Goal: Task Accomplishment & Management: Use online tool/utility

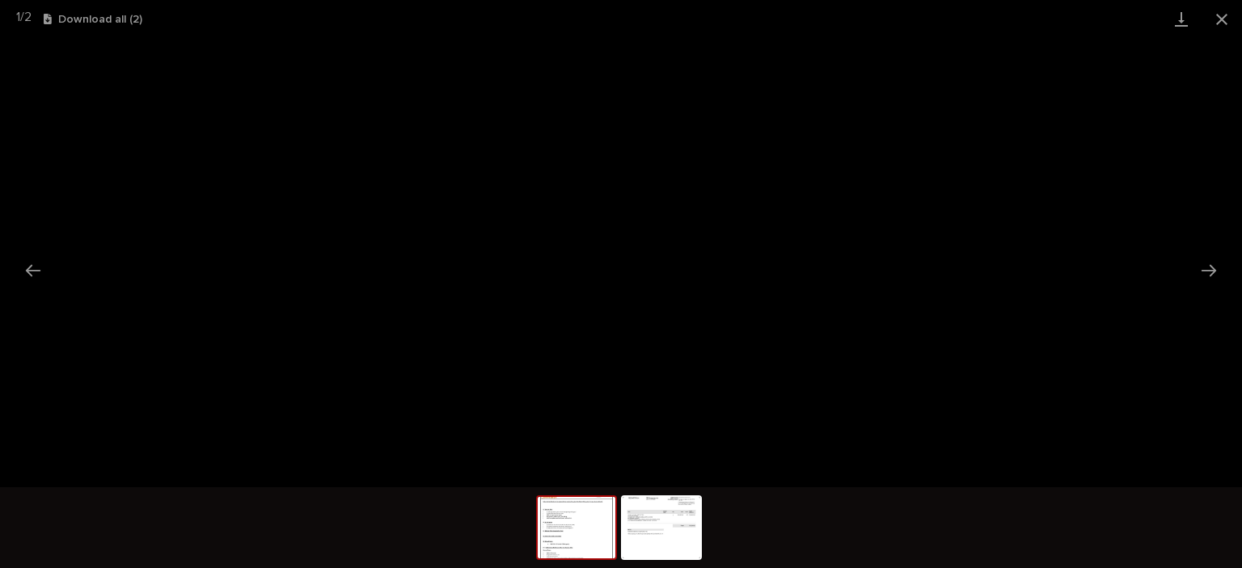
scroll to position [40, 0]
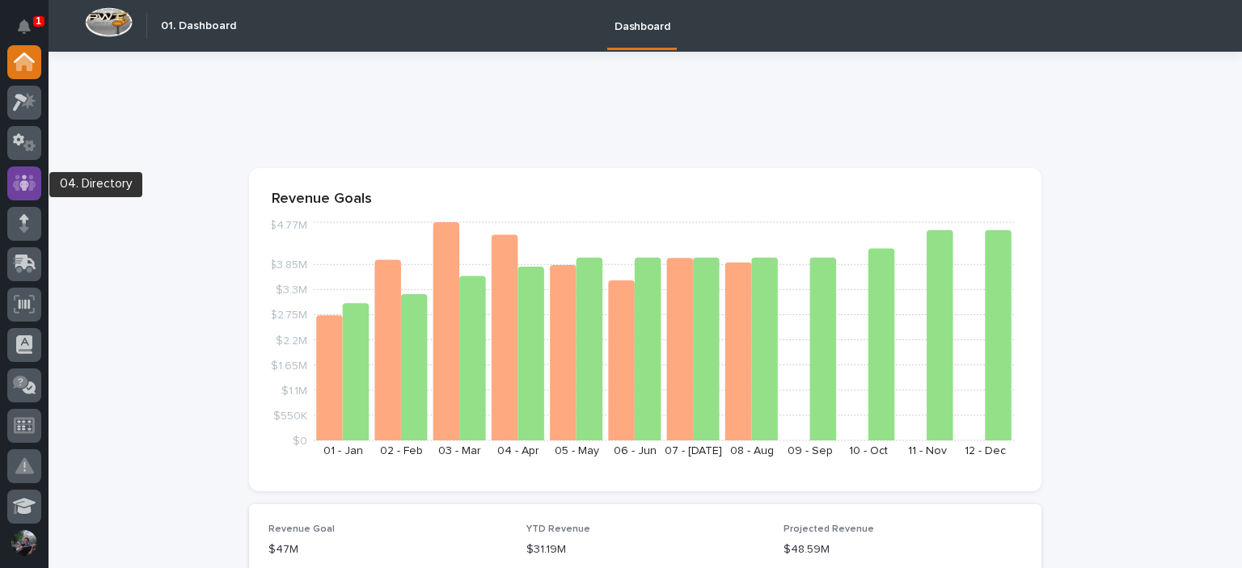
click at [27, 175] on icon at bounding box center [24, 183] width 23 height 19
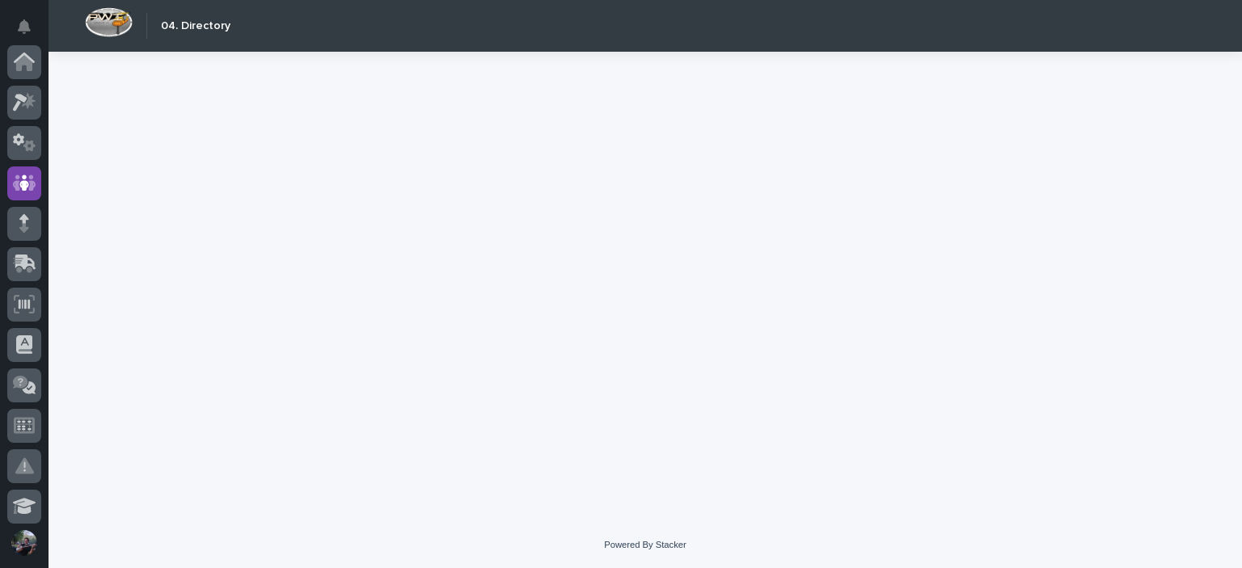
scroll to position [121, 0]
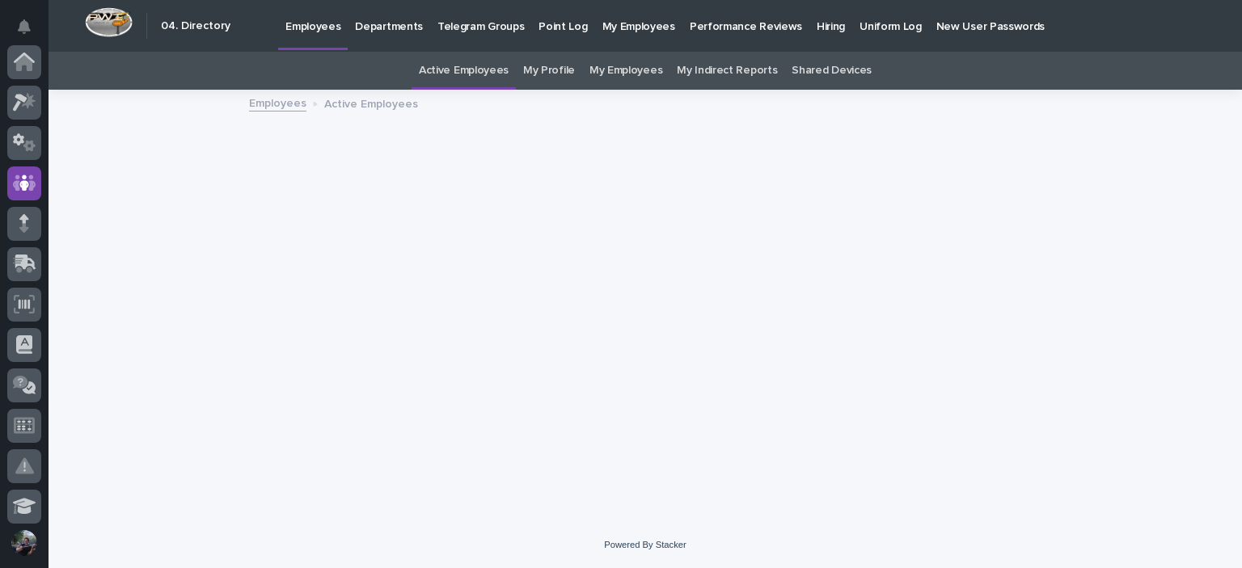
scroll to position [121, 0]
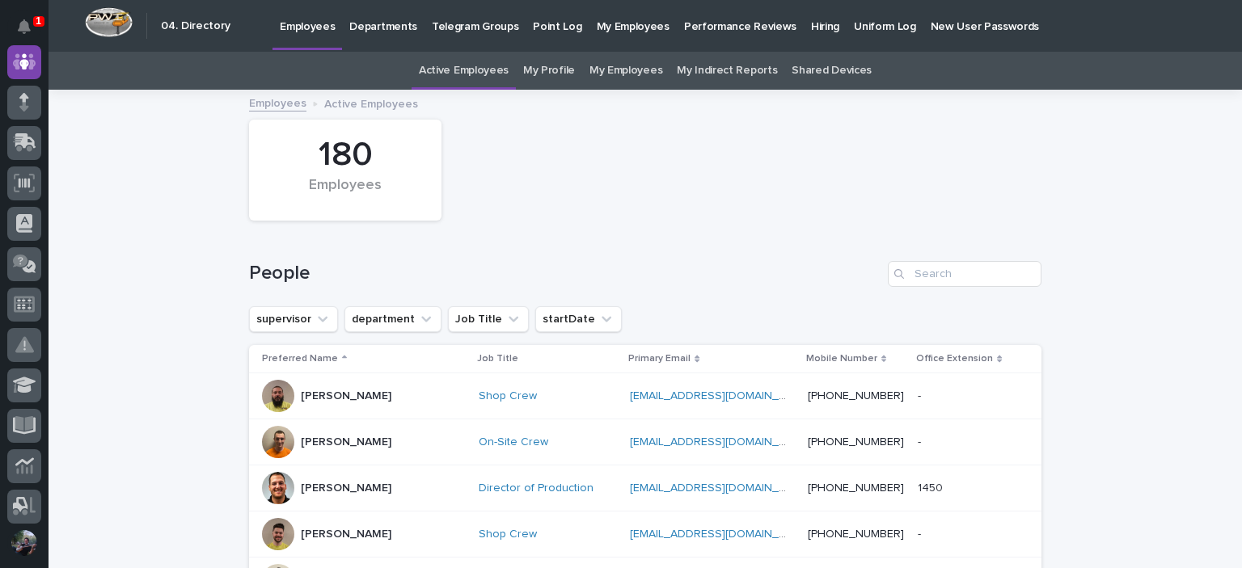
click at [811, 25] on p "Hiring" at bounding box center [825, 17] width 28 height 34
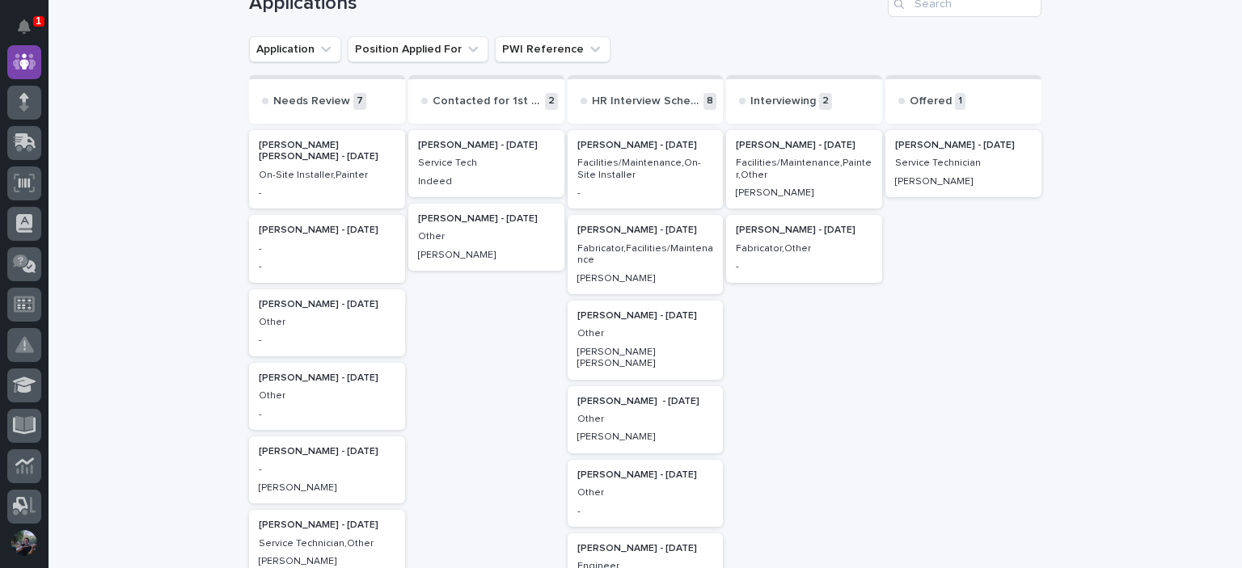
scroll to position [53, 0]
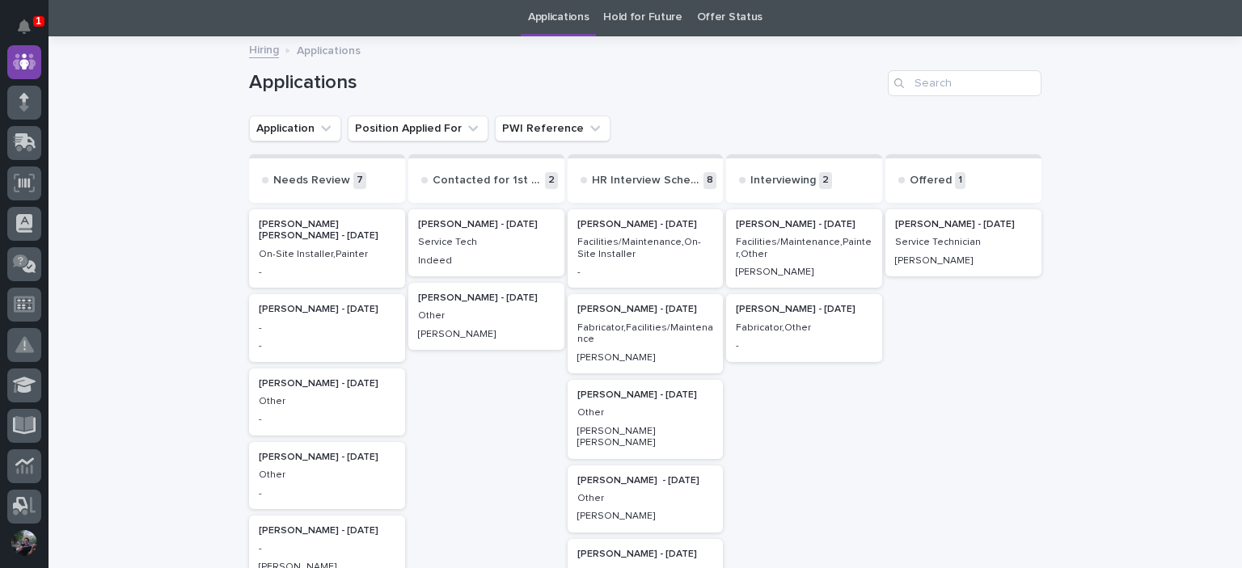
click at [707, 19] on link "Offer Status" at bounding box center [729, 17] width 65 height 38
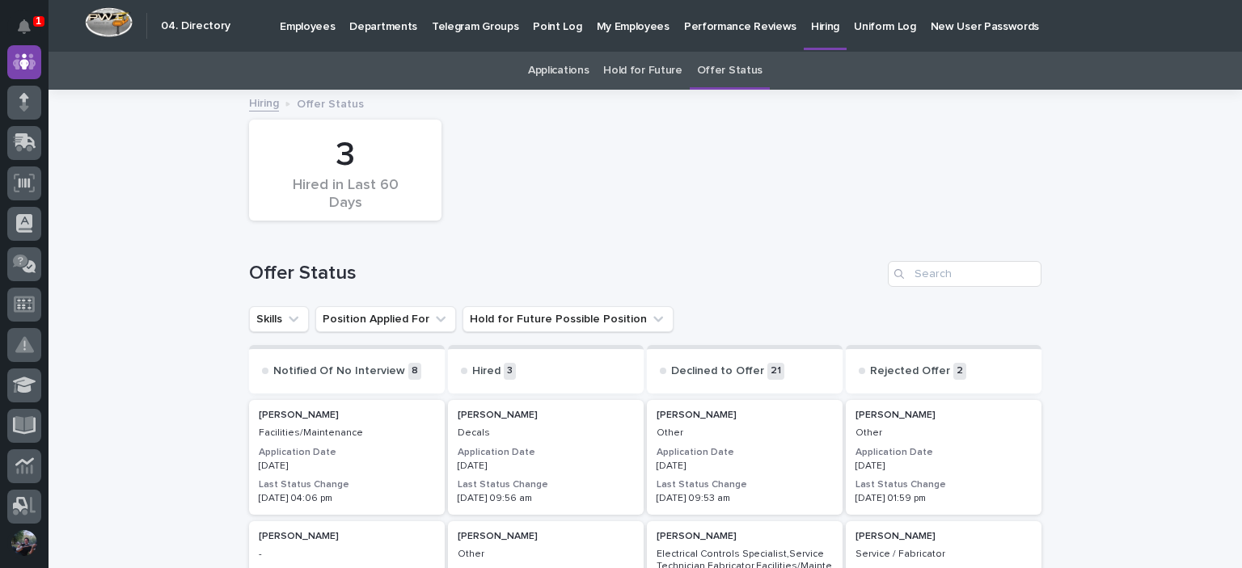
click at [652, 74] on link "Hold for Future" at bounding box center [642, 71] width 78 height 38
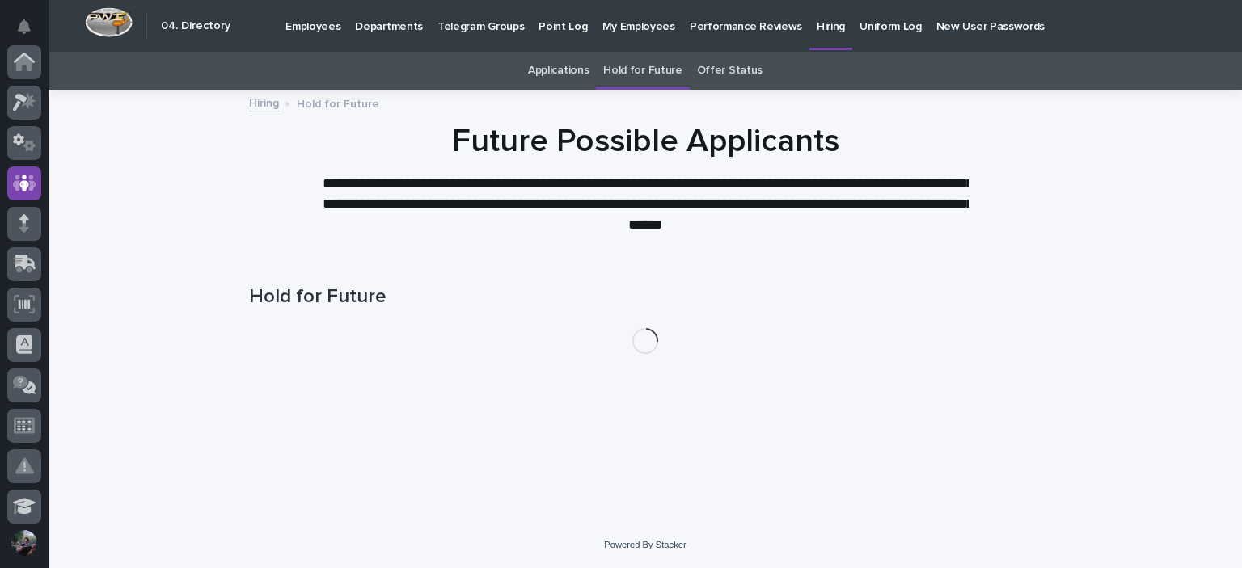
scroll to position [121, 0]
click at [556, 70] on link "Applications" at bounding box center [558, 71] width 61 height 38
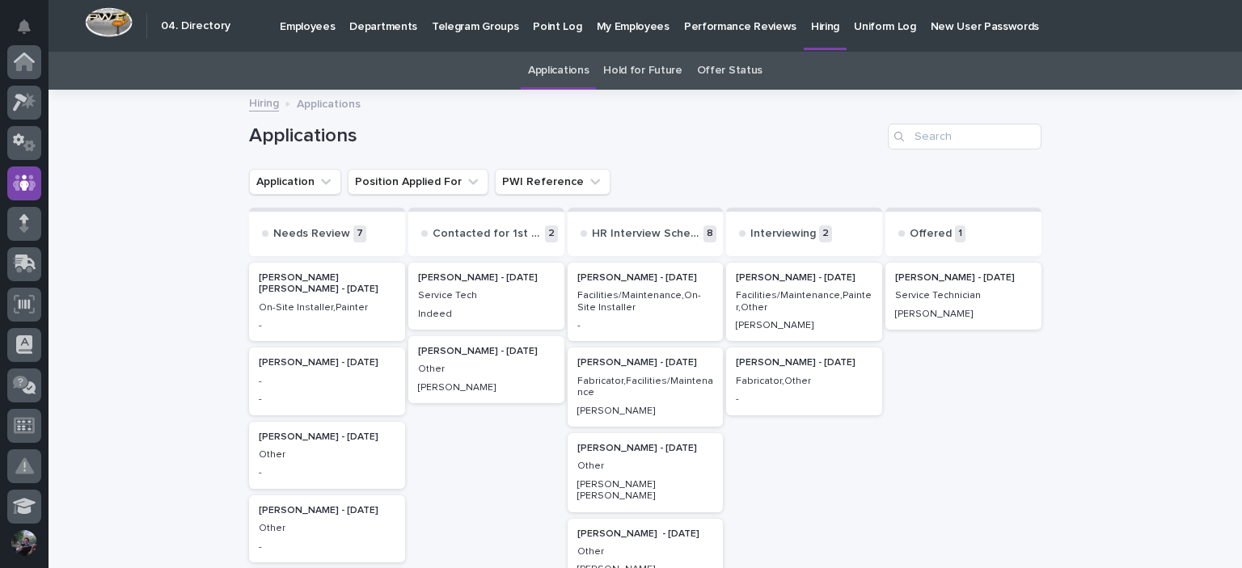
scroll to position [121, 0]
click at [906, 143] on div "Search" at bounding box center [901, 137] width 26 height 26
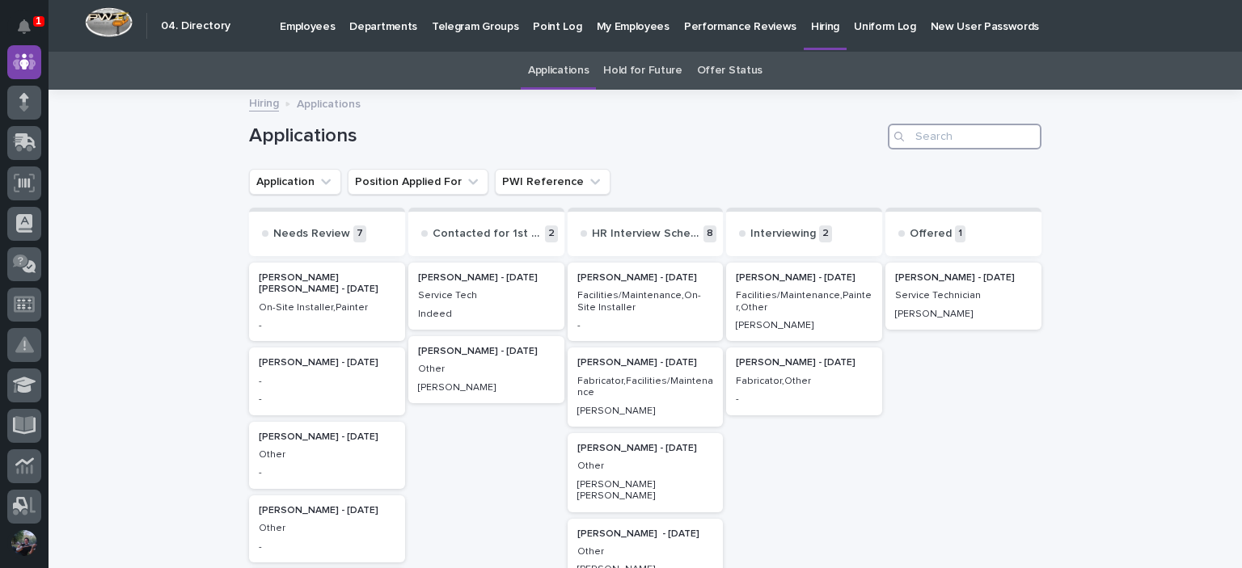
click at [917, 141] on input "Search" at bounding box center [965, 137] width 154 height 26
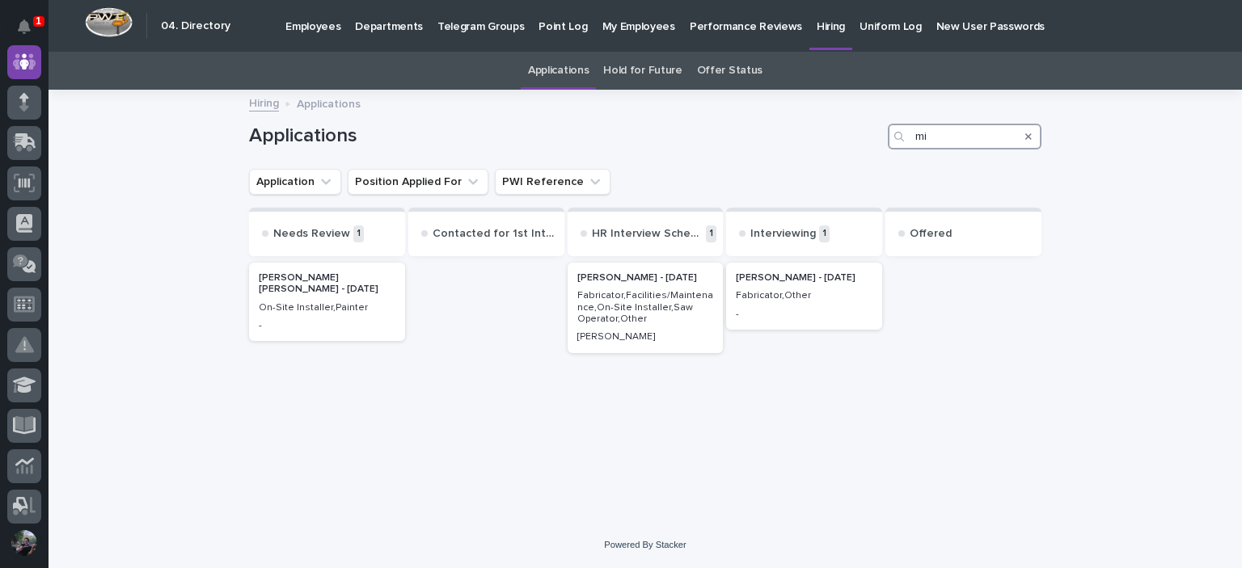
type input "mi"
click at [674, 71] on link "Hold for Future" at bounding box center [642, 71] width 78 height 38
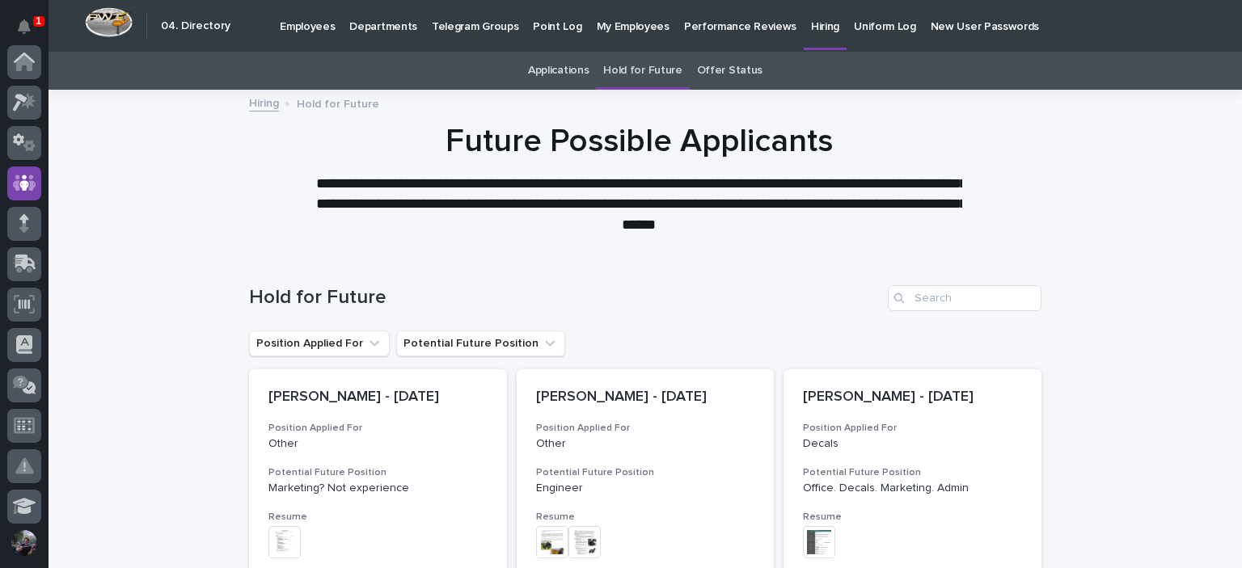
scroll to position [121, 0]
click at [927, 298] on input "Search" at bounding box center [965, 298] width 154 height 26
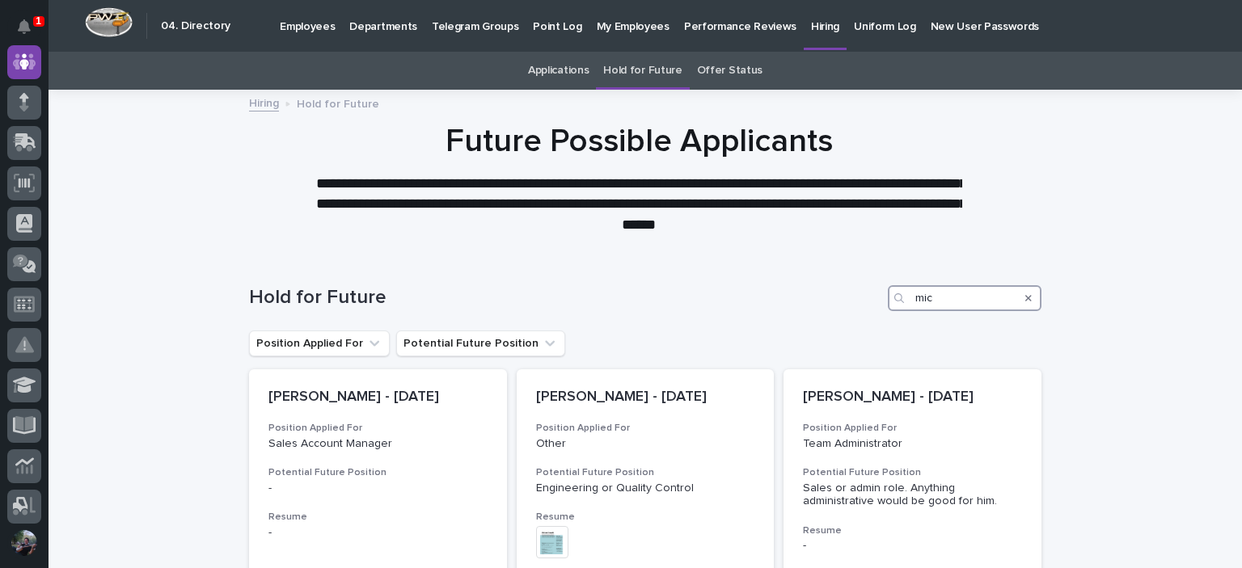
type input "mic"
click at [715, 70] on link "Offer Status" at bounding box center [729, 71] width 65 height 38
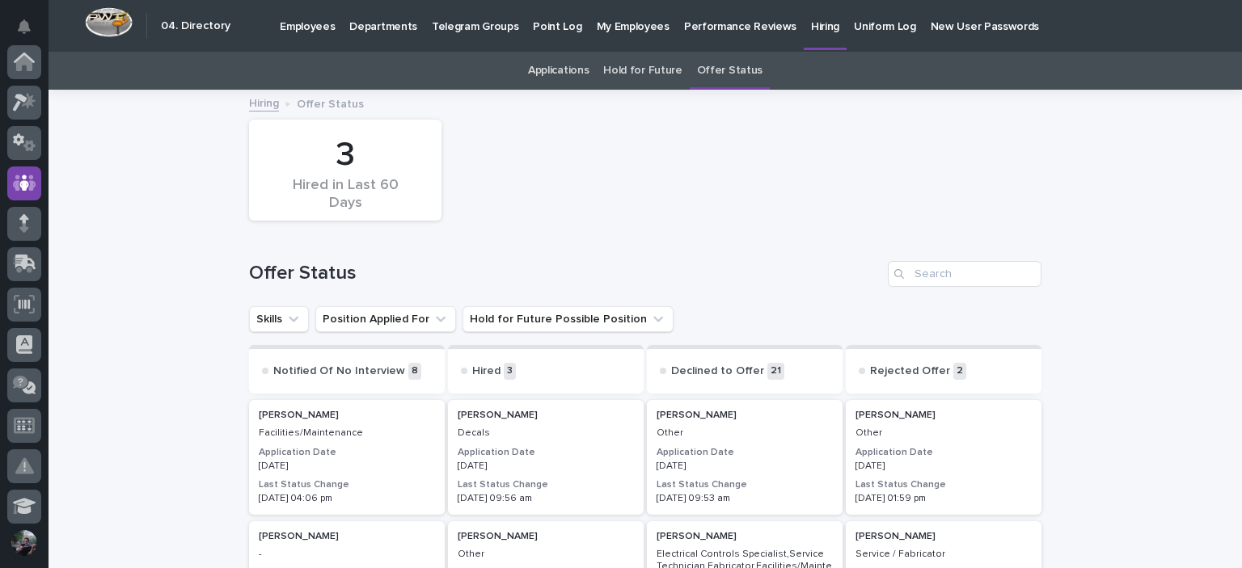
scroll to position [121, 0]
click at [942, 276] on input "Search" at bounding box center [965, 274] width 154 height 26
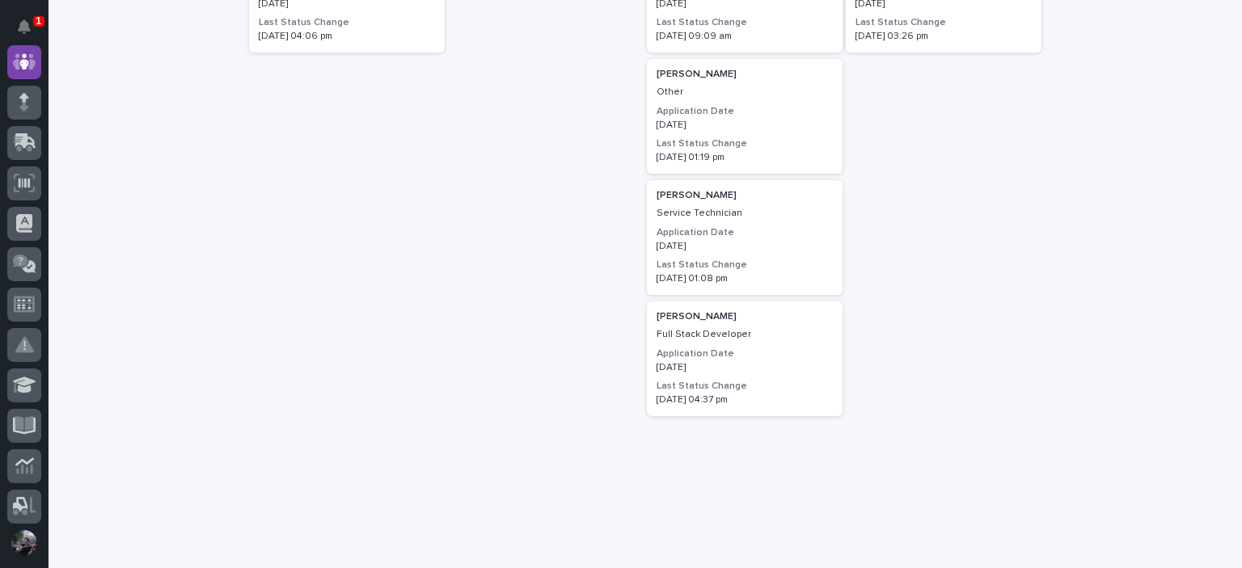
scroll to position [485, 0]
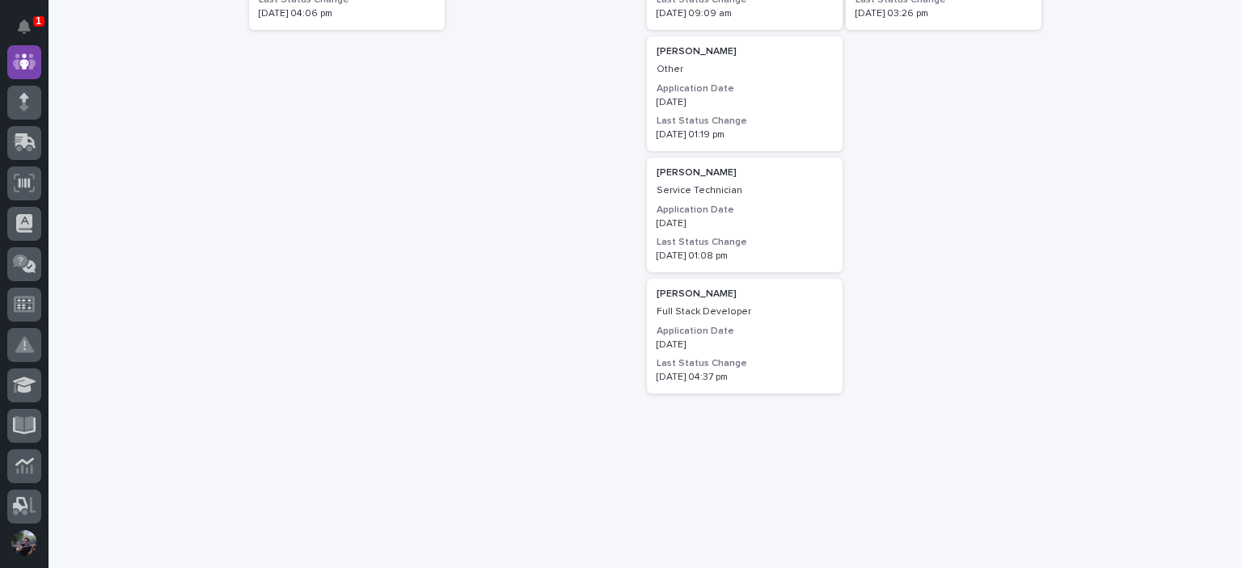
type input "mi"
click at [448, 339] on div at bounding box center [546, 196] width 196 height 569
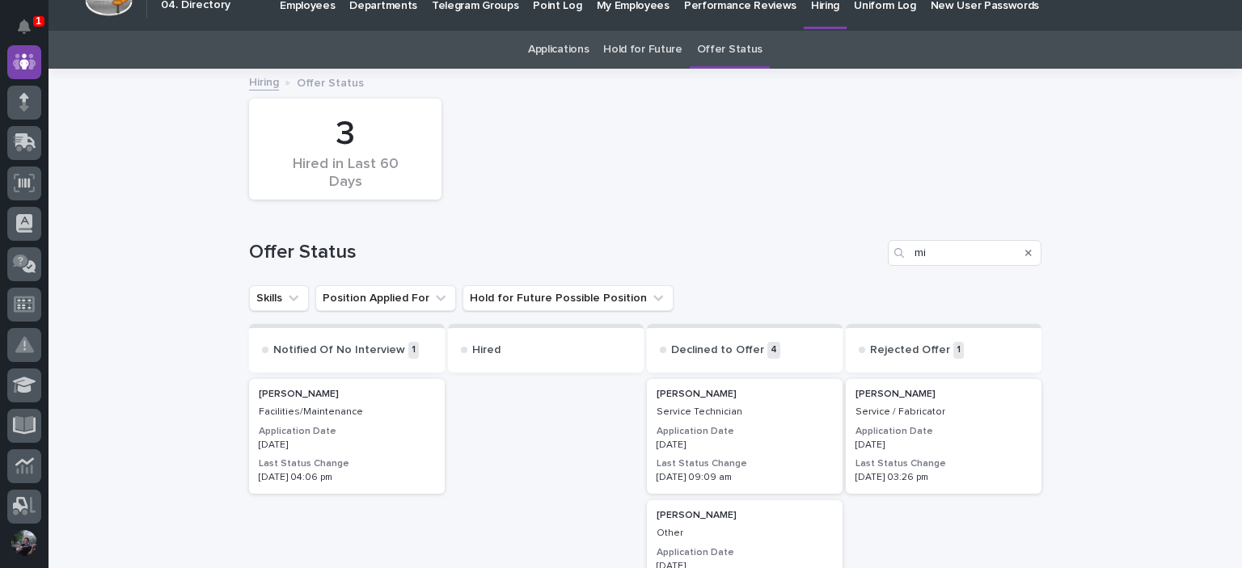
scroll to position [0, 0]
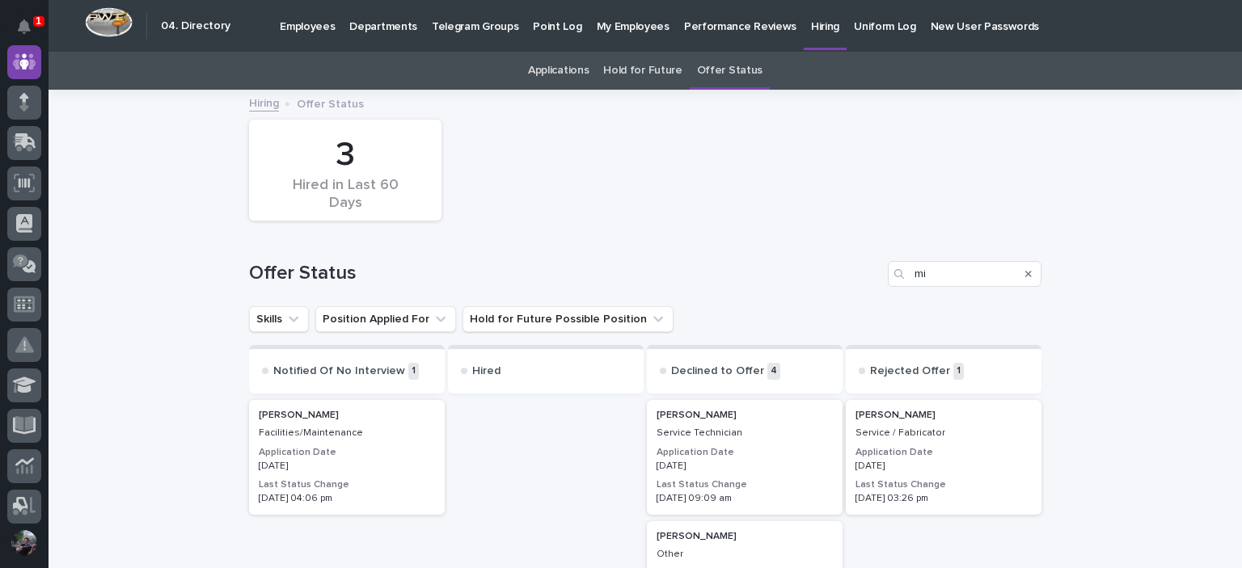
click at [627, 84] on link "Hold for Future" at bounding box center [642, 71] width 78 height 38
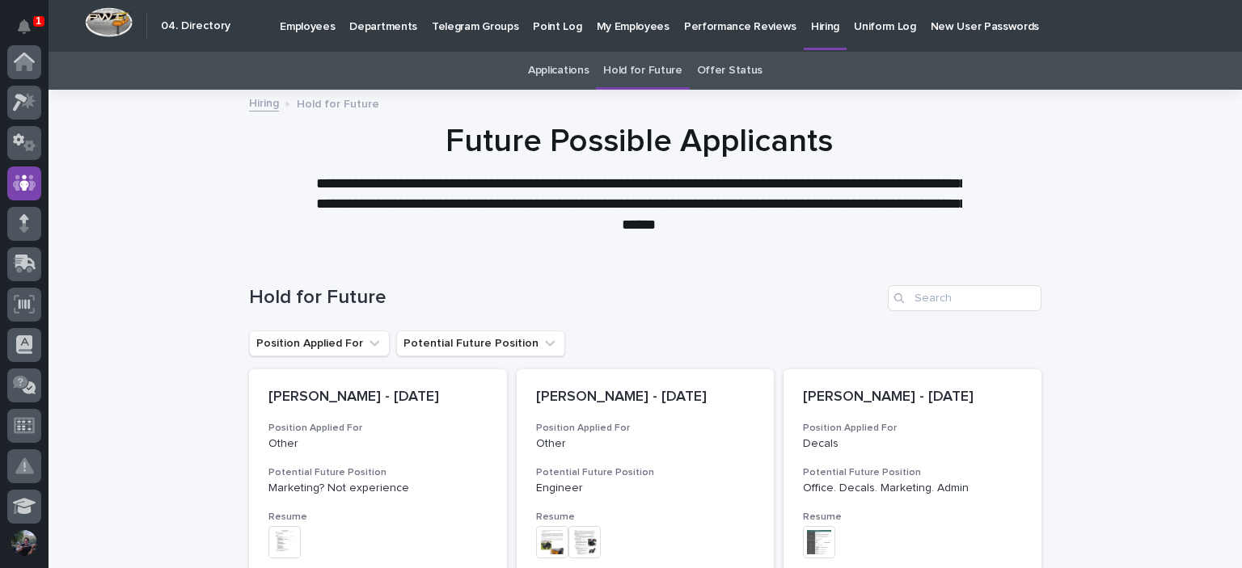
scroll to position [121, 0]
click at [578, 81] on link "Applications" at bounding box center [558, 71] width 61 height 38
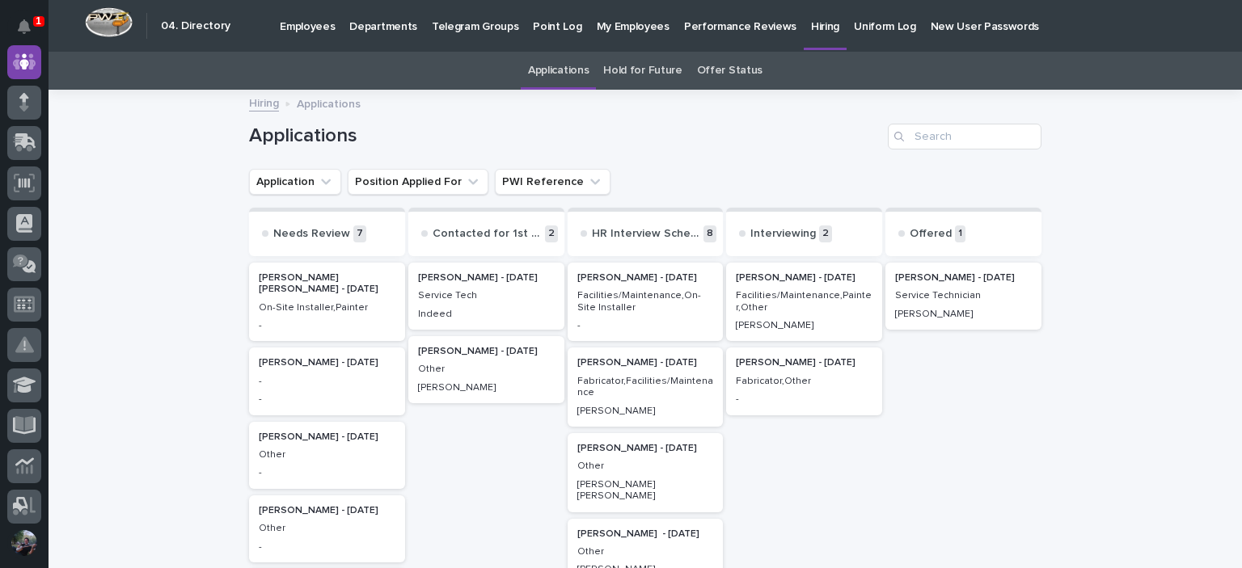
click at [697, 59] on link "Offer Status" at bounding box center [729, 71] width 65 height 38
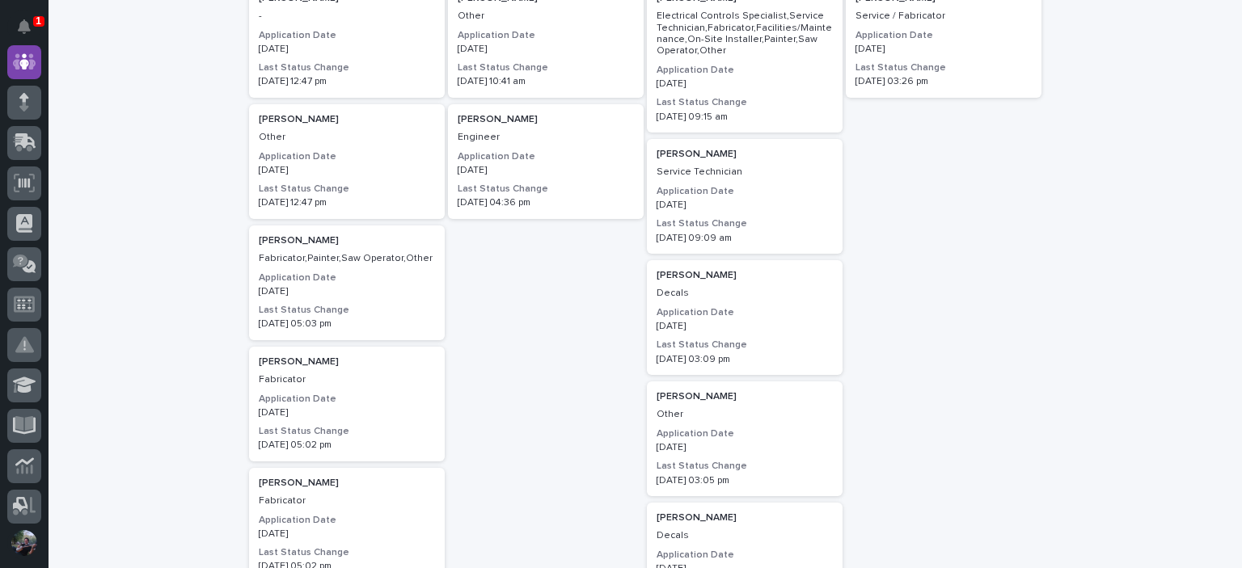
scroll to position [593, 0]
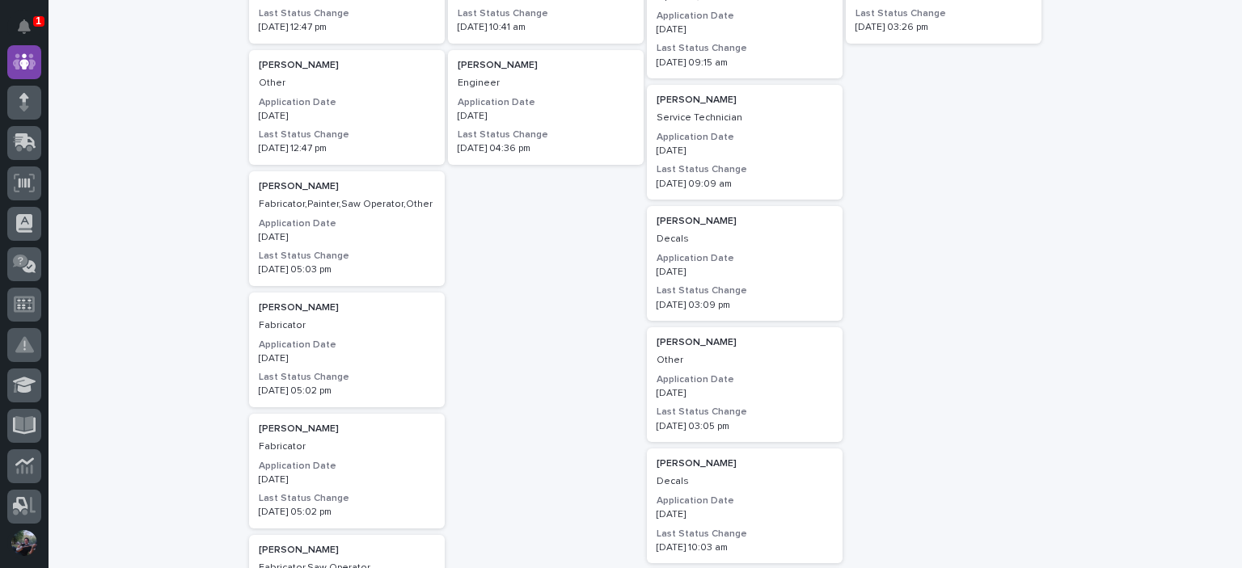
click at [707, 260] on h3 "Application Date" at bounding box center [744, 258] width 176 height 13
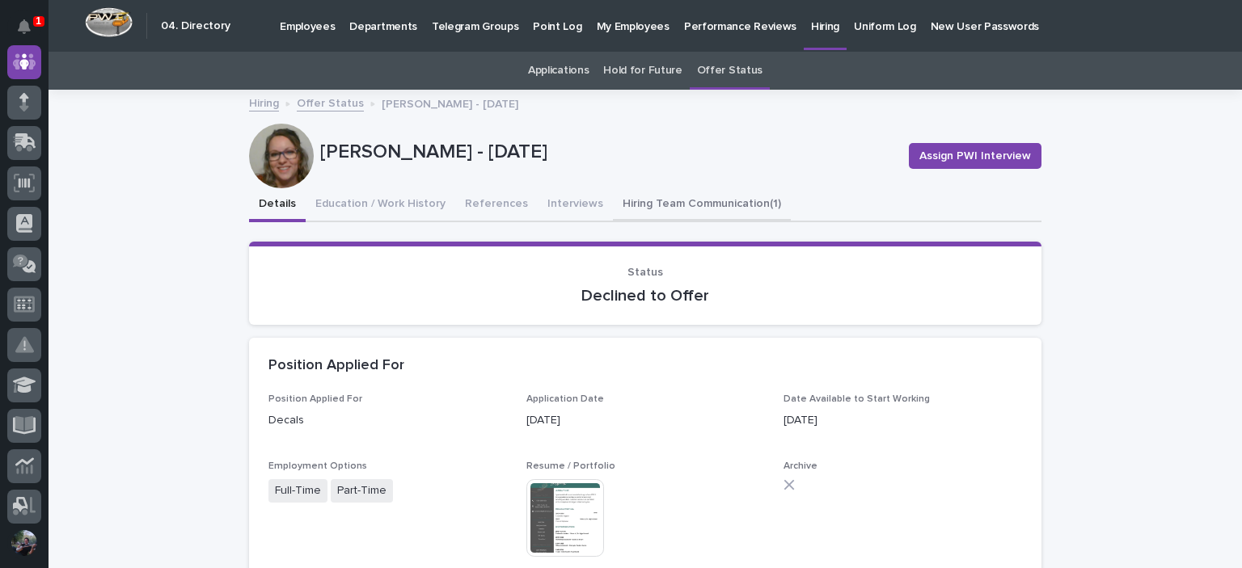
click at [613, 198] on button "Hiring Team Communication (1)" at bounding box center [702, 205] width 178 height 34
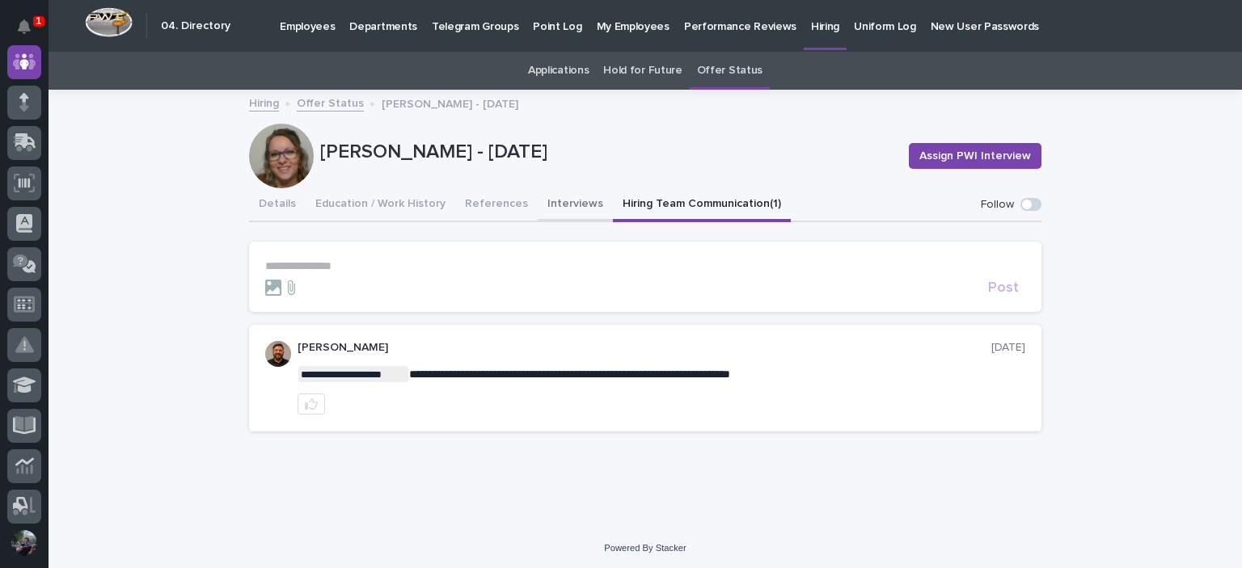
click at [555, 203] on button "Interviews" at bounding box center [575, 205] width 75 height 34
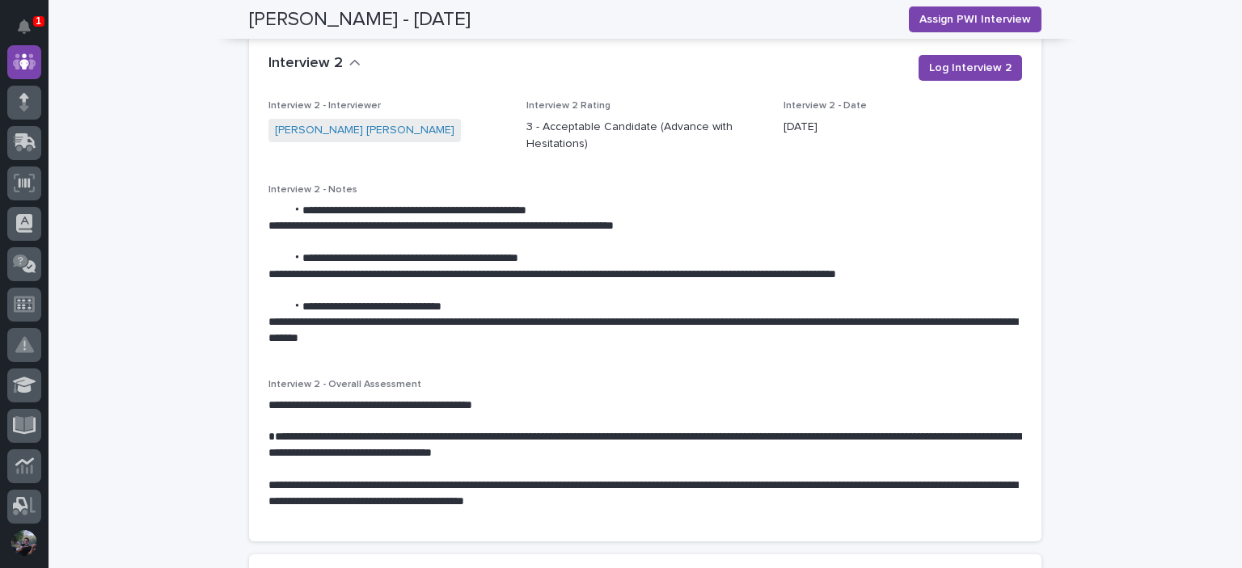
scroll to position [1980, 0]
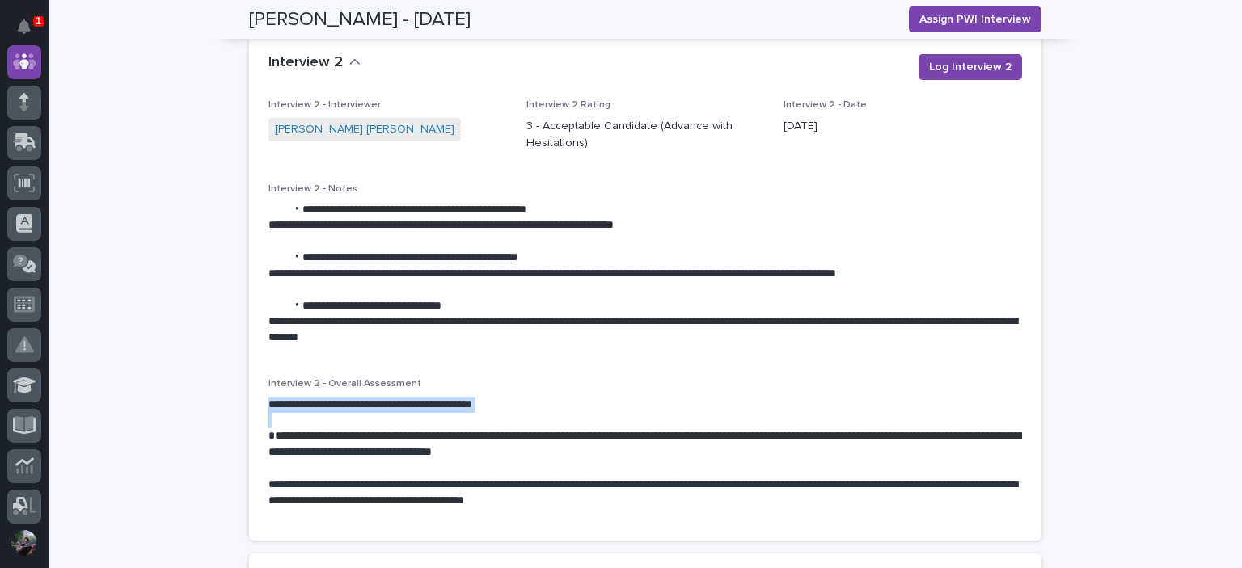
drag, startPoint x: 271, startPoint y: 392, endPoint x: 521, endPoint y: 402, distance: 250.0
click at [521, 402] on div "**********" at bounding box center [645, 319] width 792 height 441
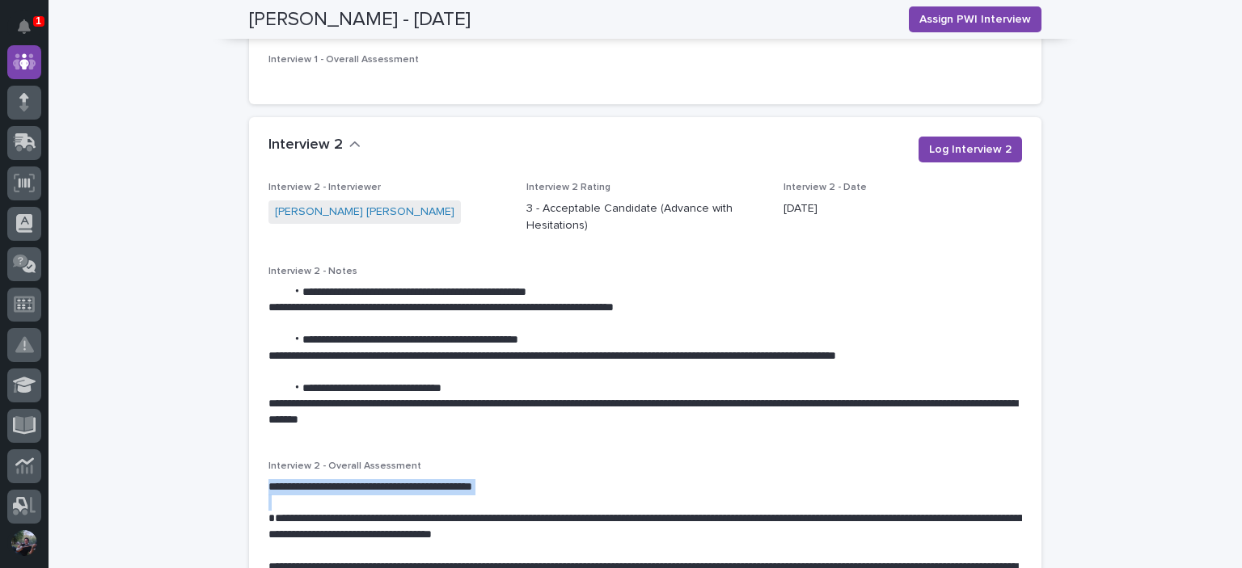
scroll to position [1818, 0]
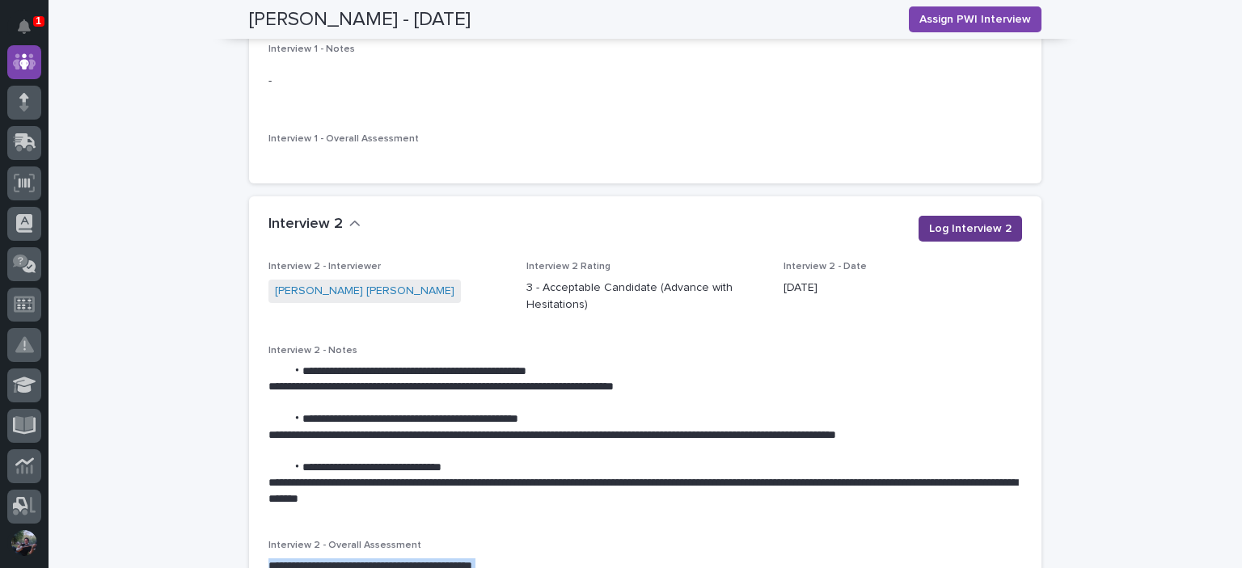
click at [947, 221] on span "Log Interview 2" at bounding box center [970, 229] width 82 height 16
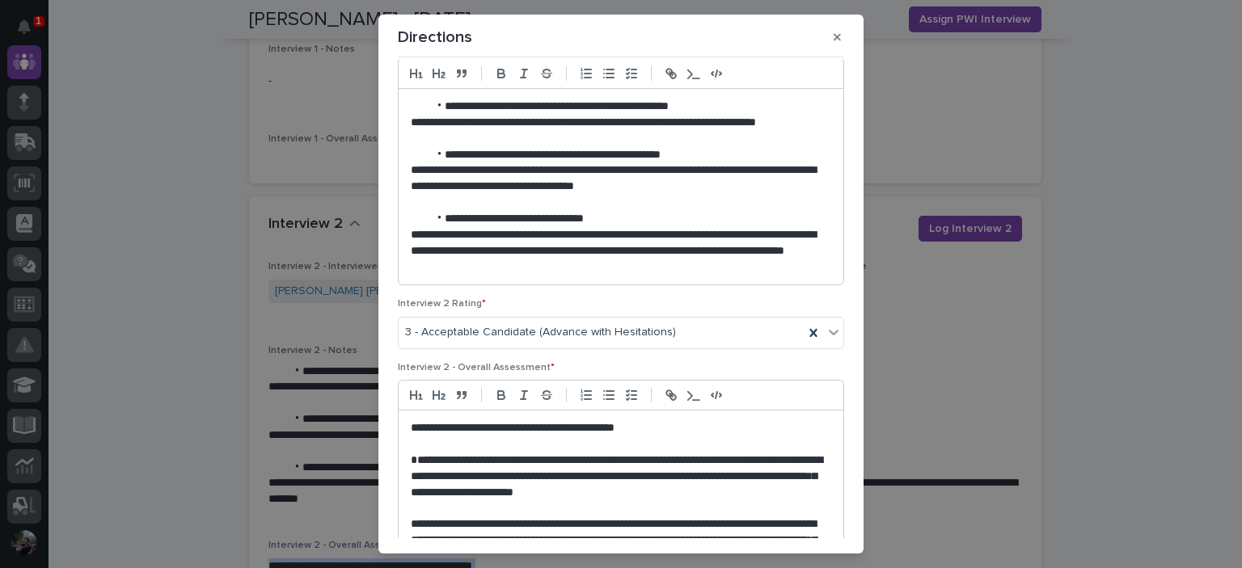
scroll to position [323, 0]
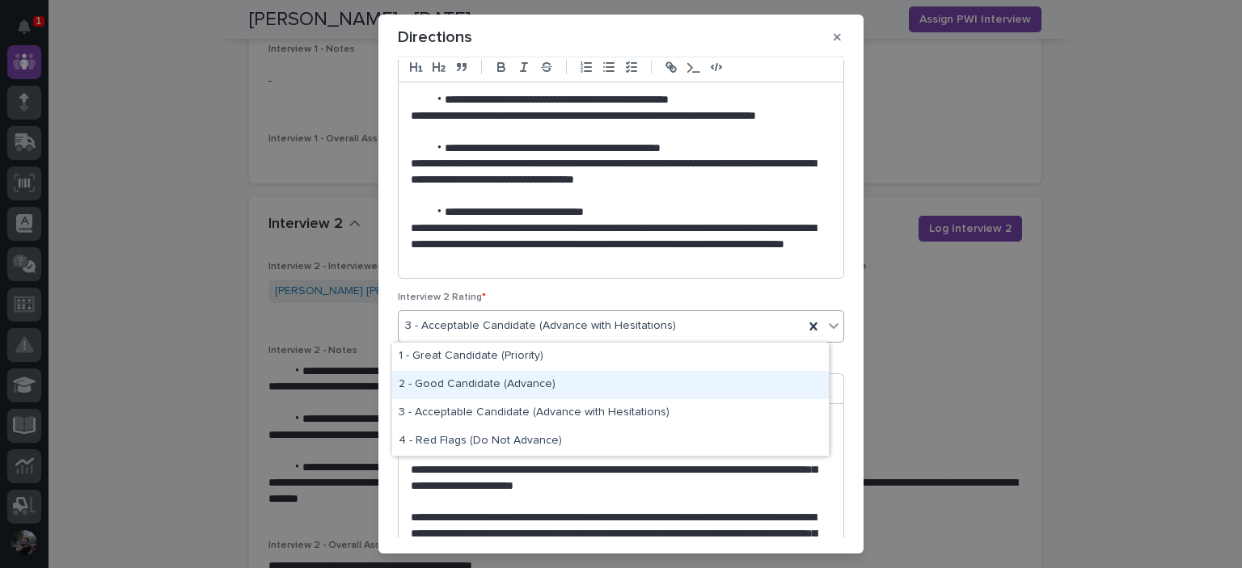
click at [520, 387] on div "2 - Good Candidate (Advance)" at bounding box center [610, 385] width 437 height 28
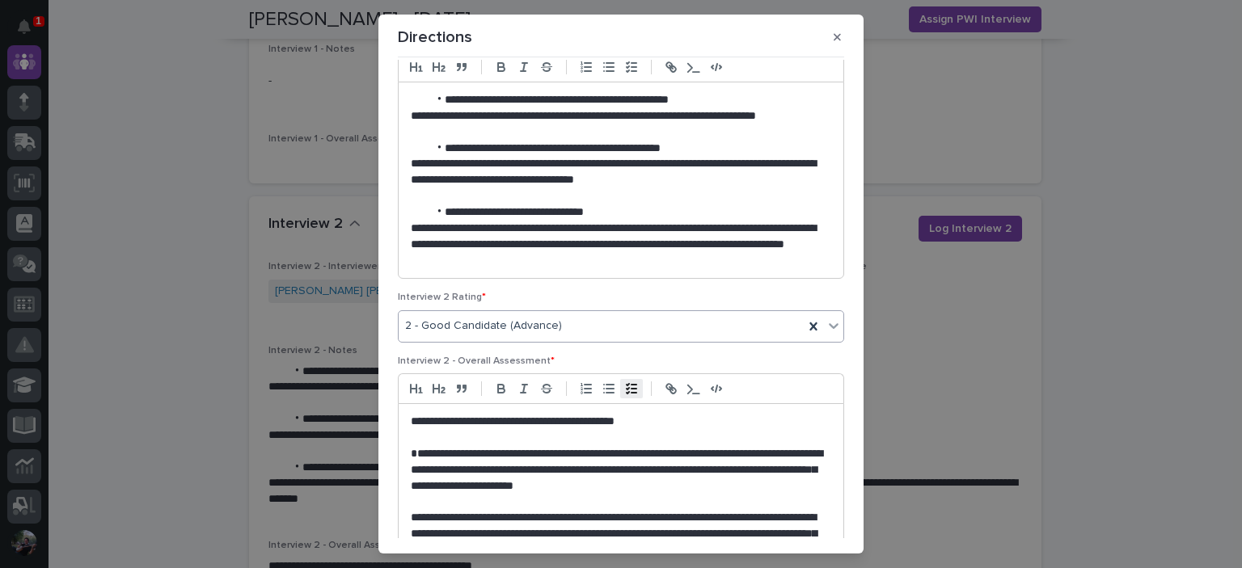
scroll to position [505, 0]
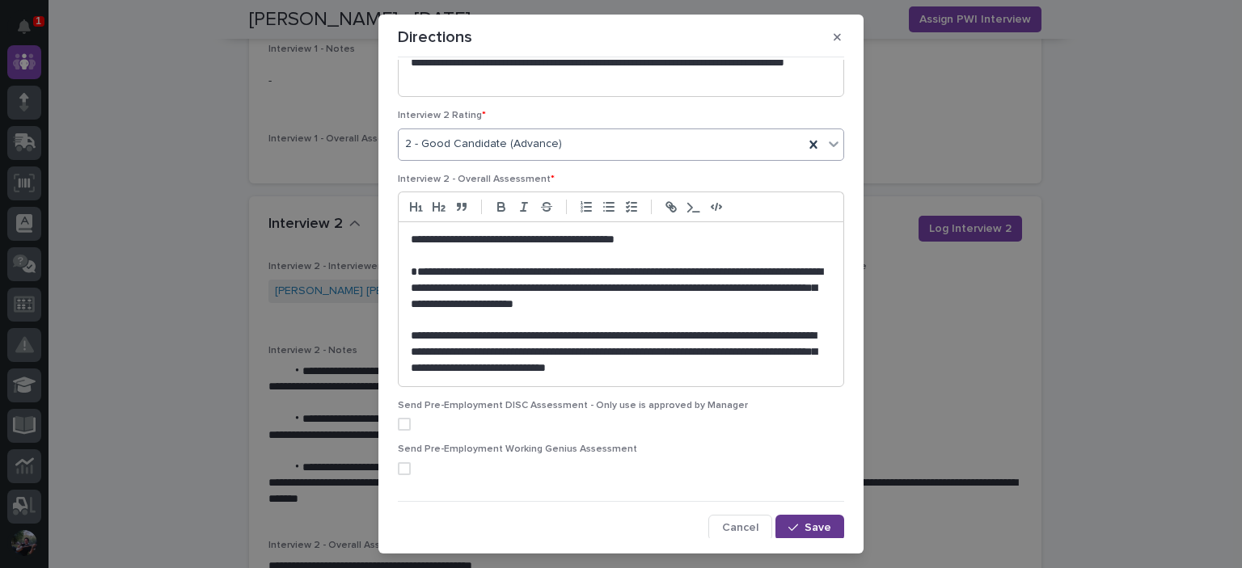
click at [783, 517] on button "Save" at bounding box center [809, 528] width 69 height 26
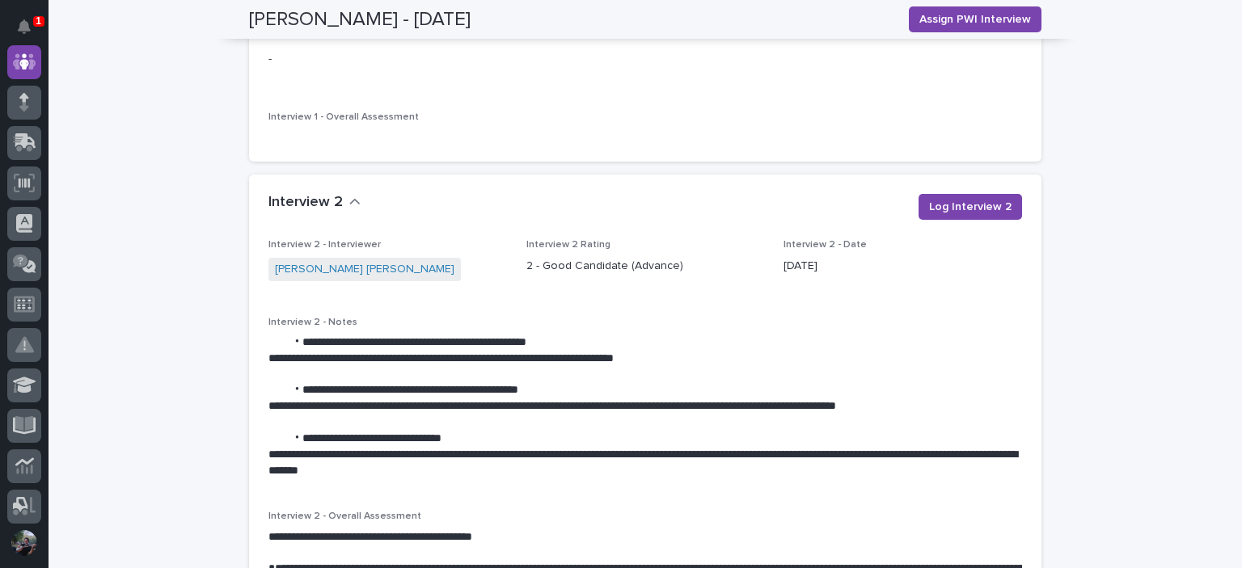
scroll to position [1872, 0]
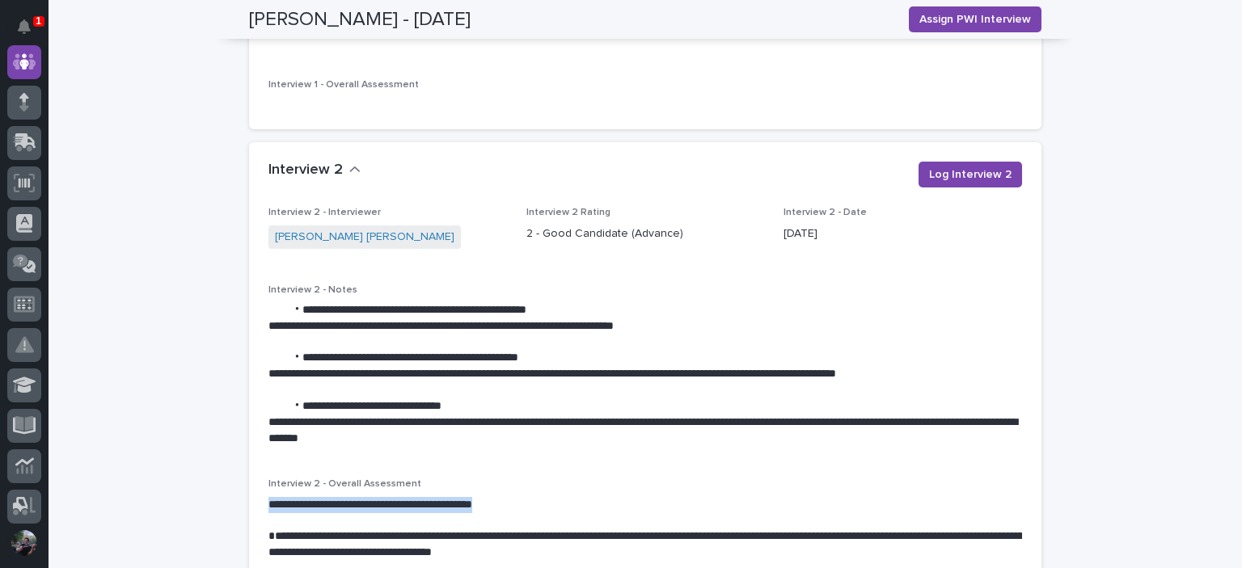
drag, startPoint x: 255, startPoint y: 492, endPoint x: 554, endPoint y: 494, distance: 298.3
click at [554, 494] on div "**********" at bounding box center [645, 424] width 792 height 434
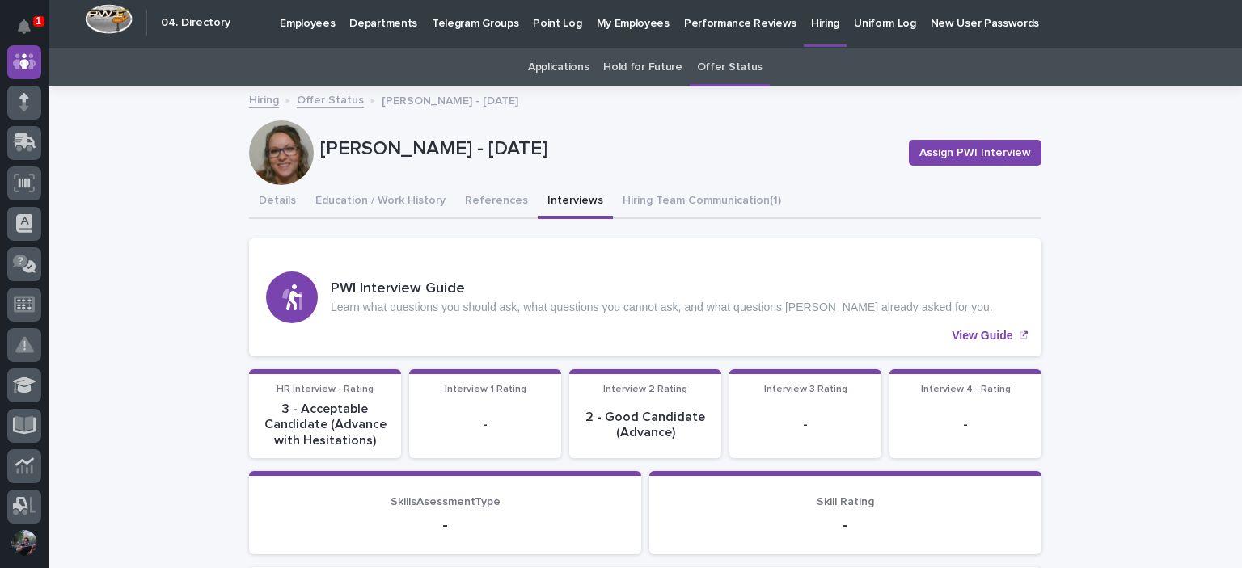
scroll to position [0, 0]
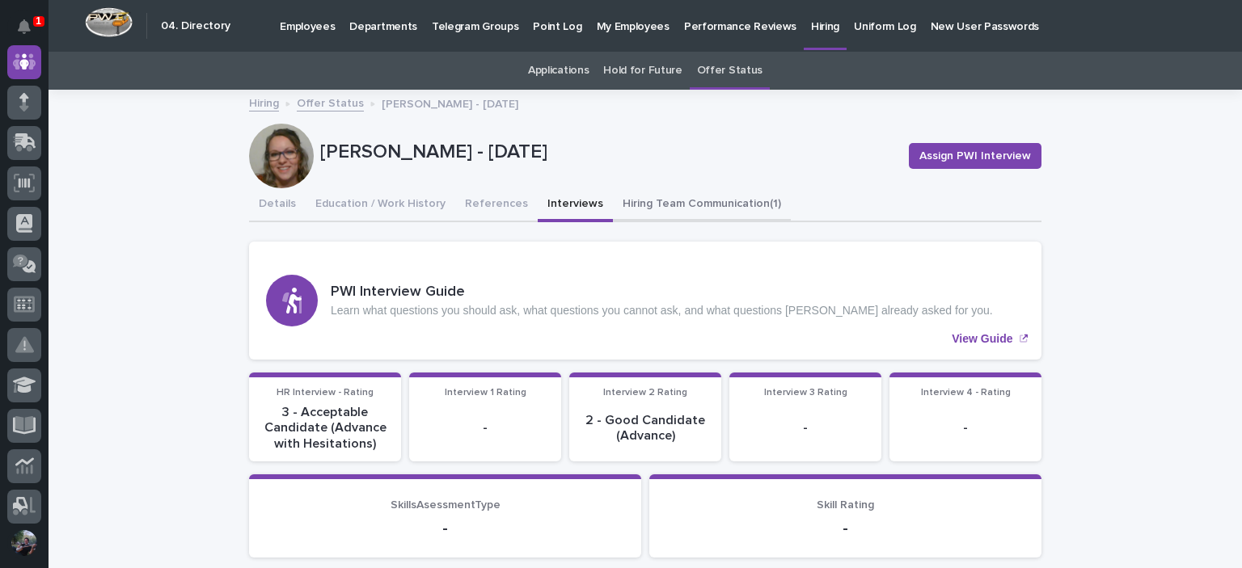
click at [638, 202] on button "Hiring Team Communication (1)" at bounding box center [702, 205] width 178 height 34
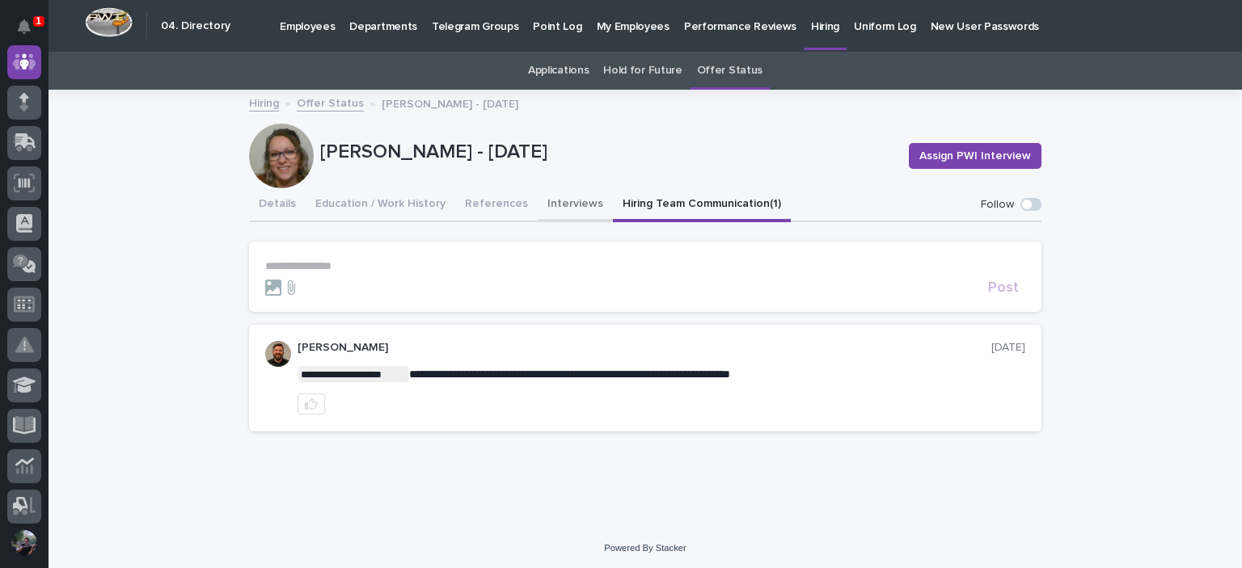
click at [542, 205] on button "Interviews" at bounding box center [575, 205] width 75 height 34
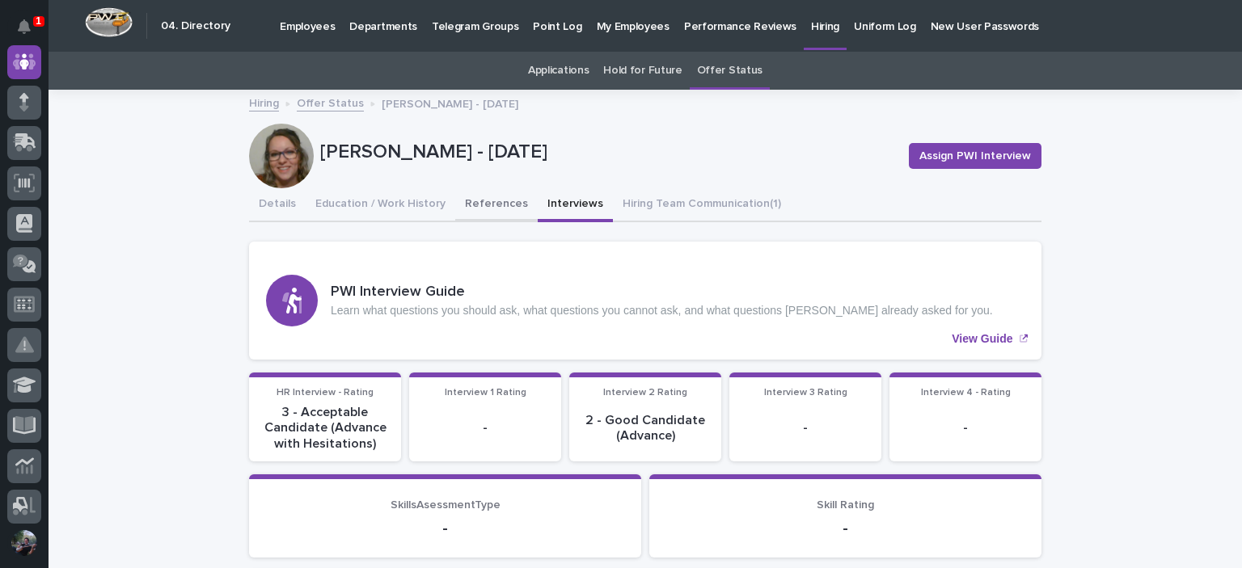
click at [466, 205] on button "References" at bounding box center [496, 205] width 82 height 34
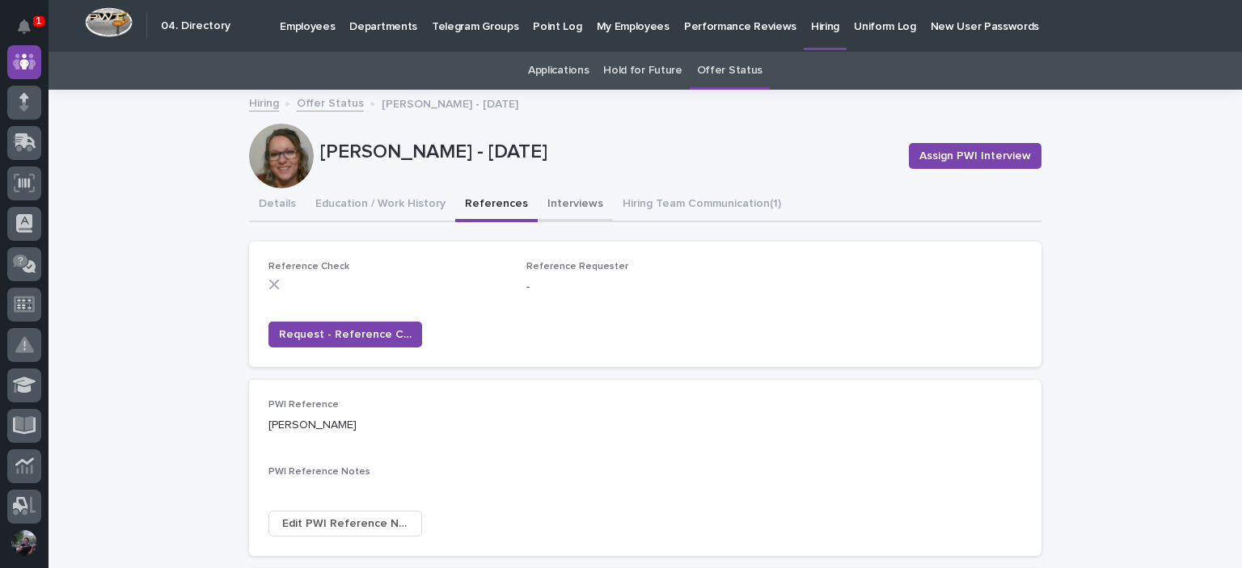
click at [547, 205] on button "Interviews" at bounding box center [575, 205] width 75 height 34
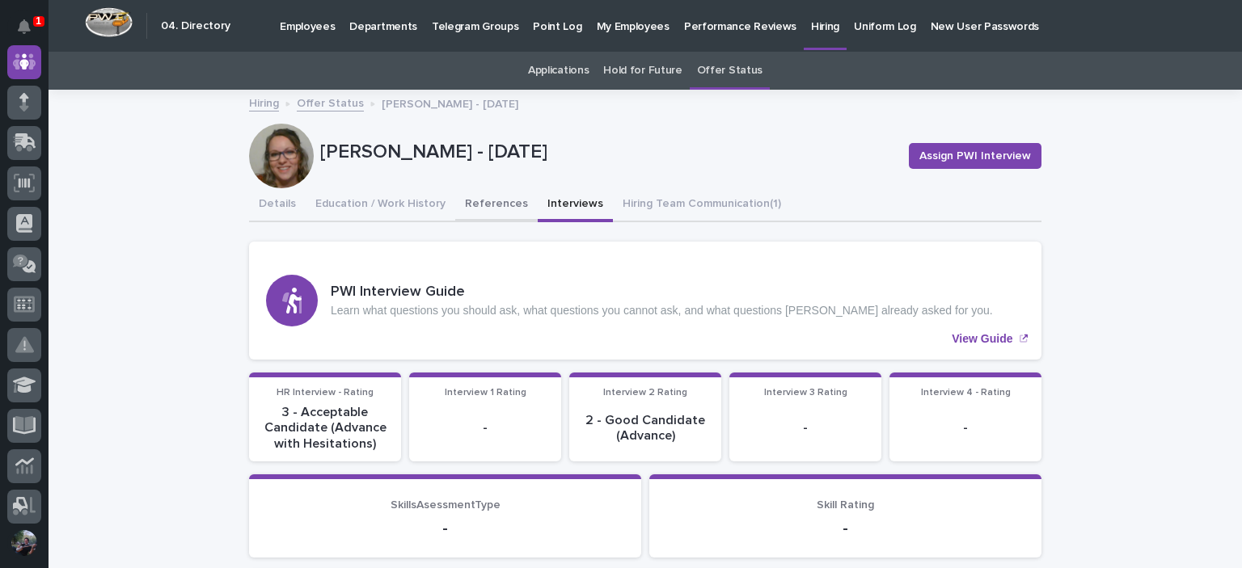
click at [501, 206] on button "References" at bounding box center [496, 205] width 82 height 34
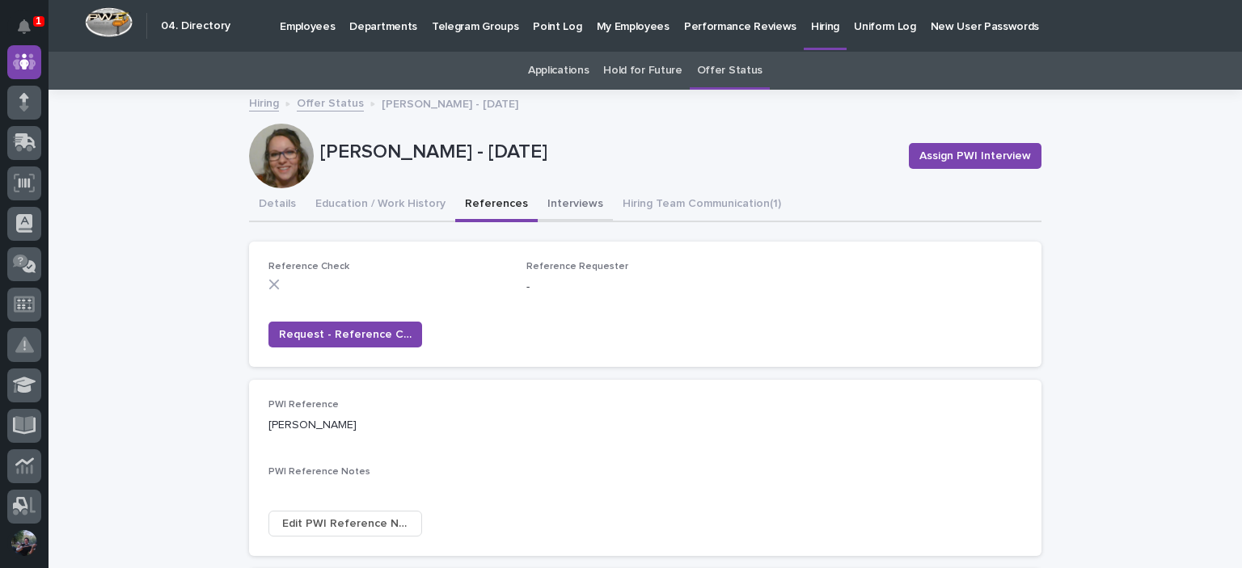
click at [538, 205] on button "Interviews" at bounding box center [575, 205] width 75 height 34
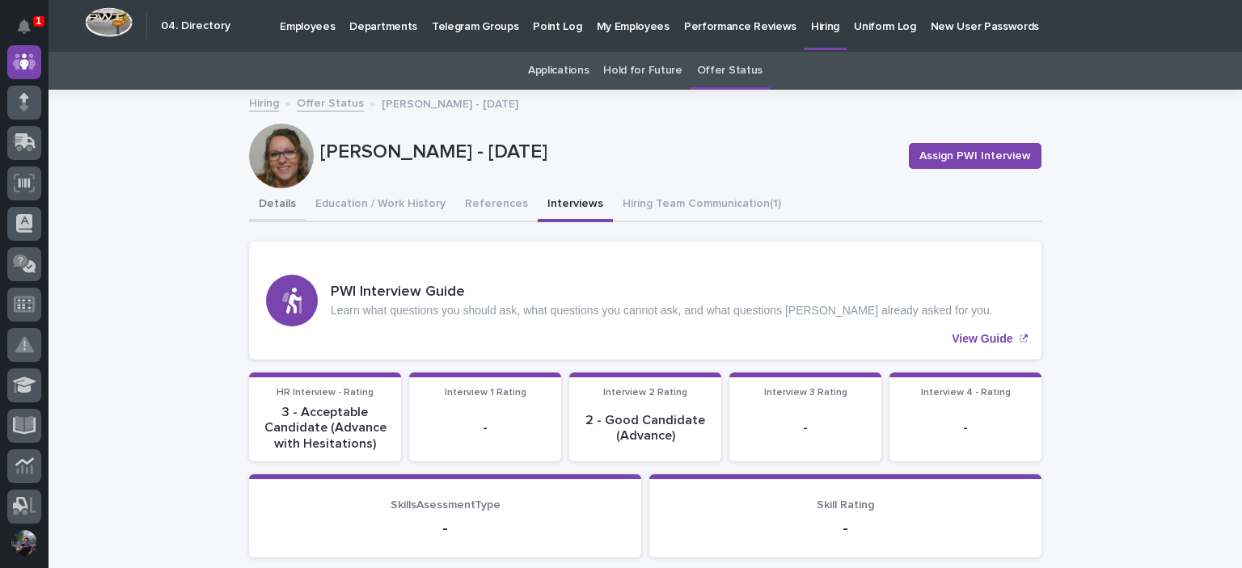
click at [289, 213] on button "Details" at bounding box center [277, 205] width 57 height 34
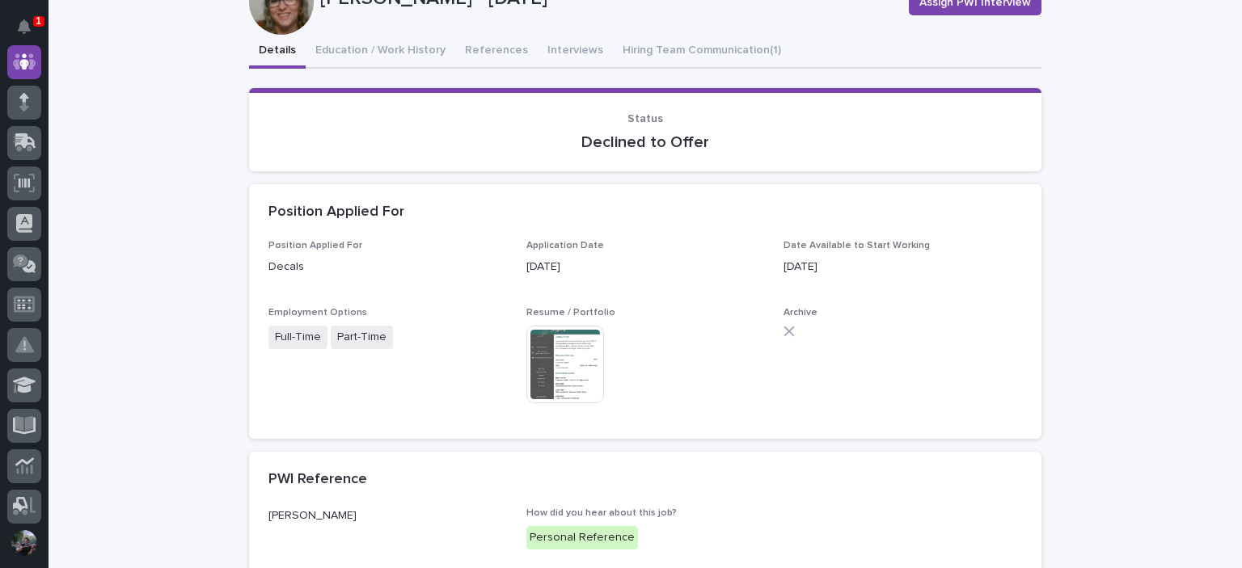
scroll to position [377, 0]
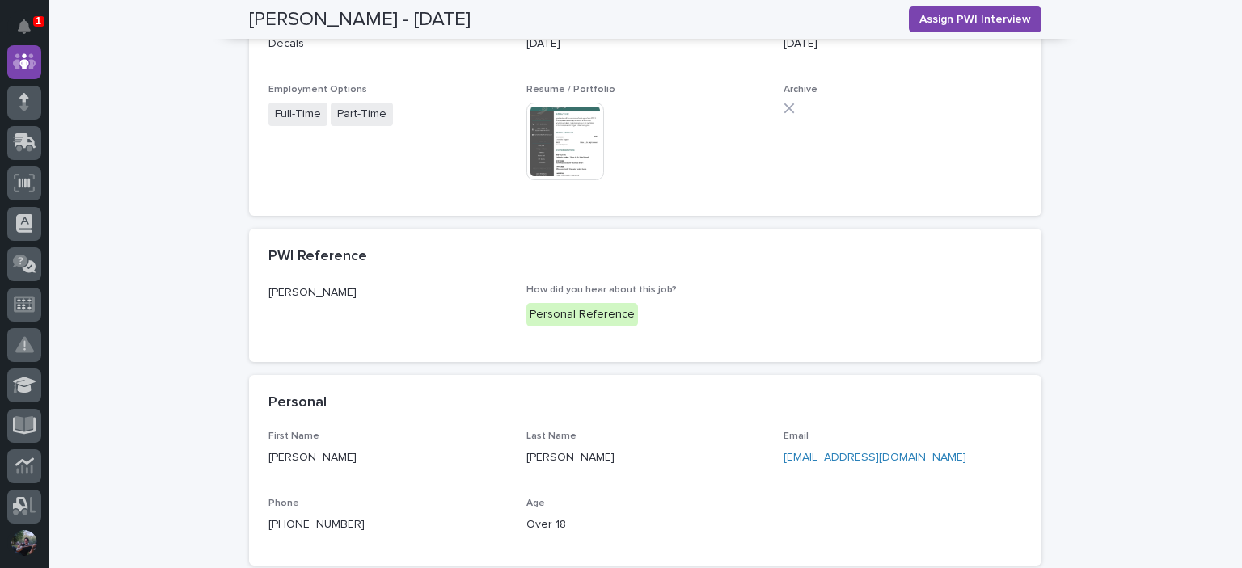
click at [559, 146] on img at bounding box center [565, 142] width 78 height 78
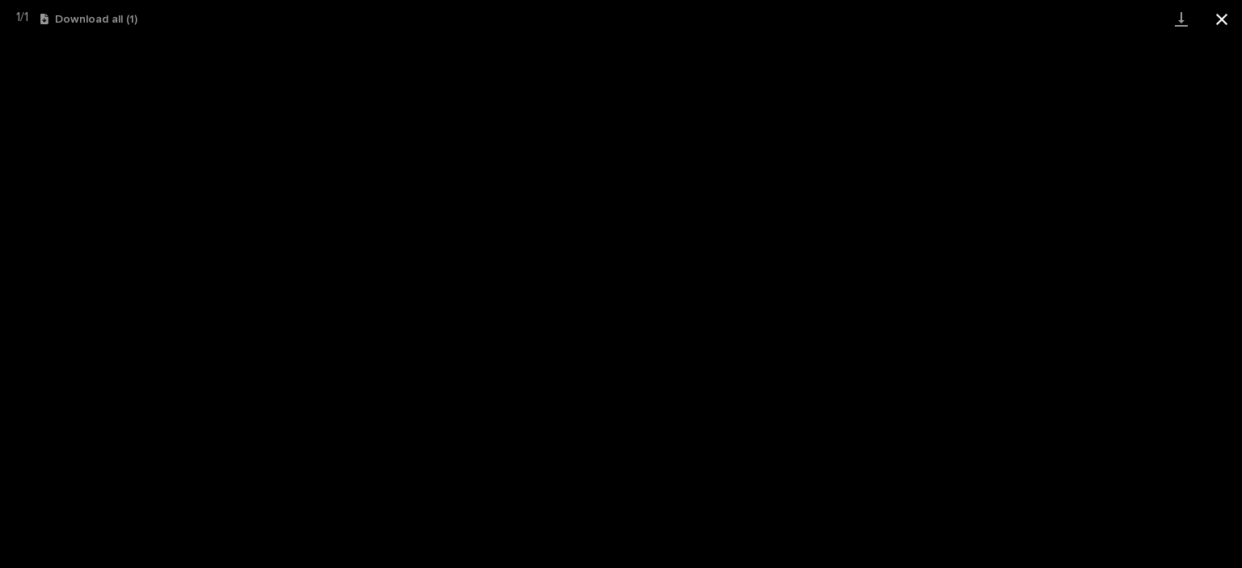
click at [1216, 8] on button "Close gallery" at bounding box center [1221, 19] width 40 height 38
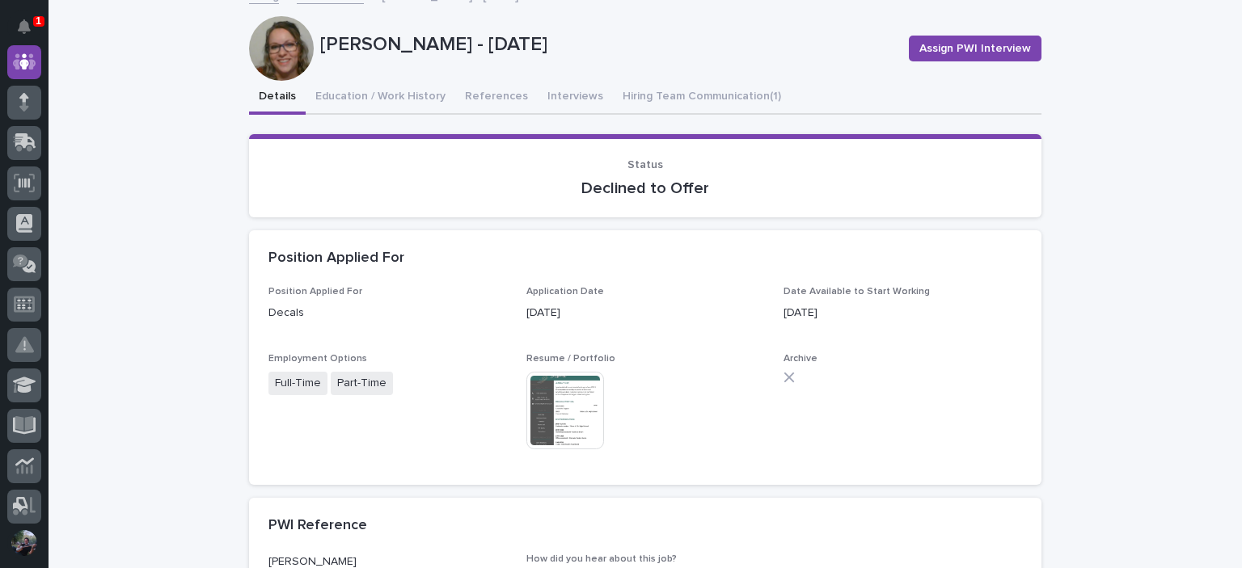
scroll to position [0, 0]
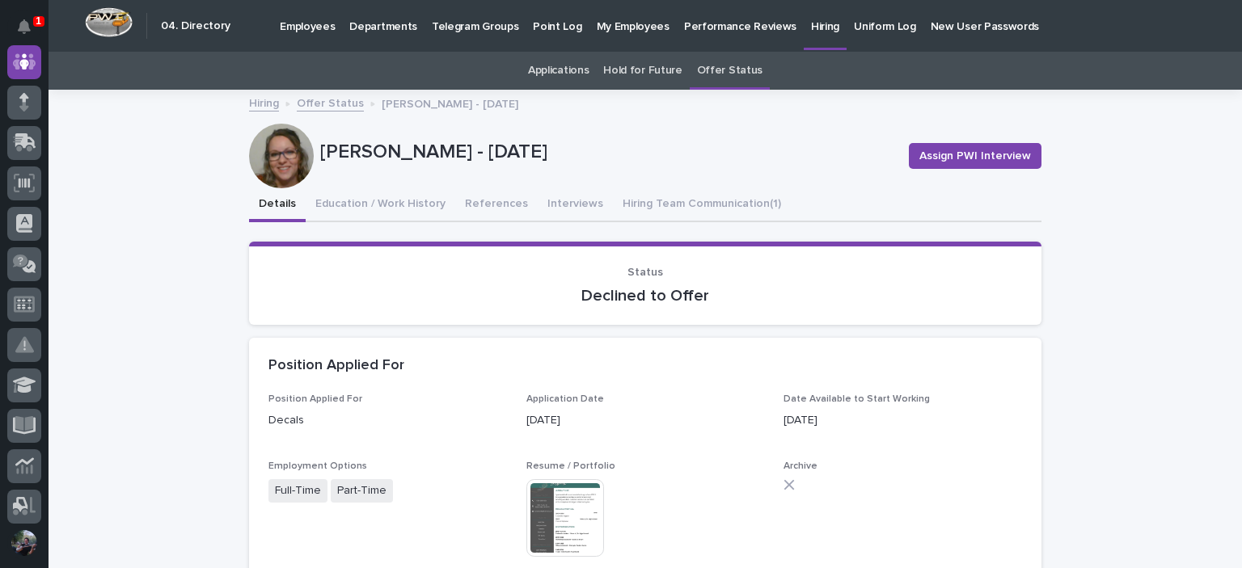
click at [728, 33] on p "Performance Reviews" at bounding box center [740, 17] width 112 height 34
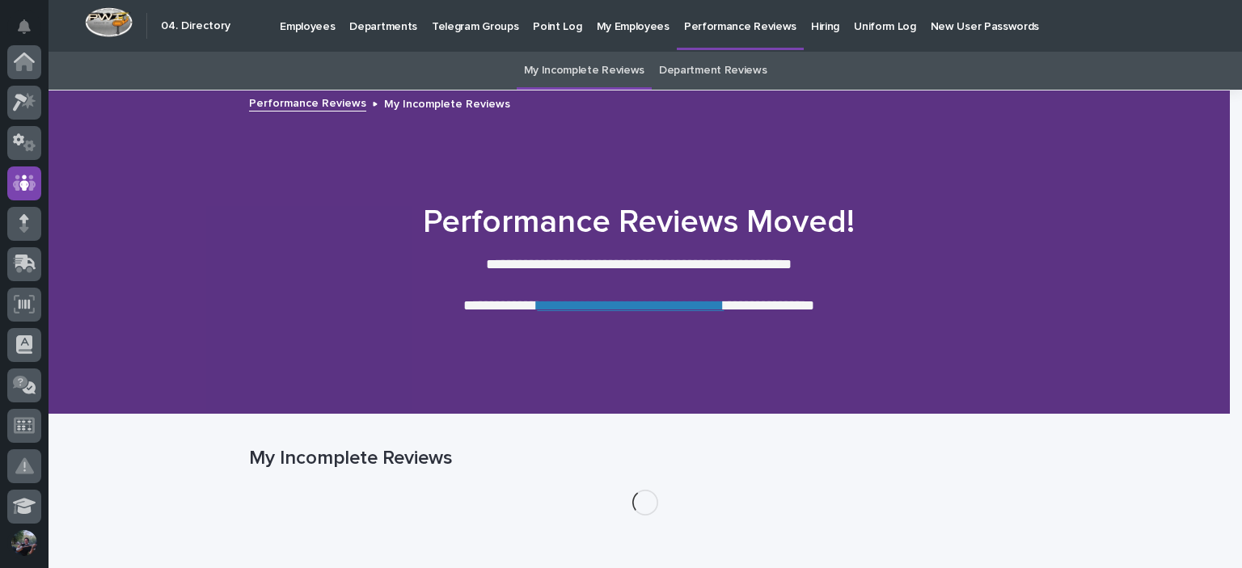
scroll to position [121, 0]
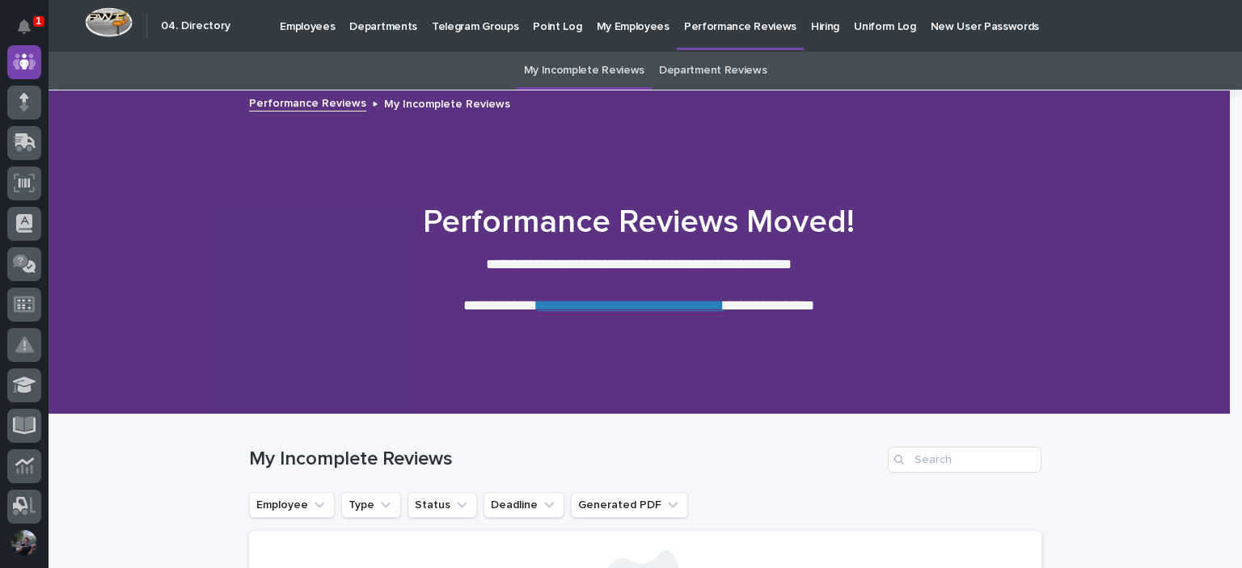
click at [811, 27] on p "Hiring" at bounding box center [825, 17] width 28 height 34
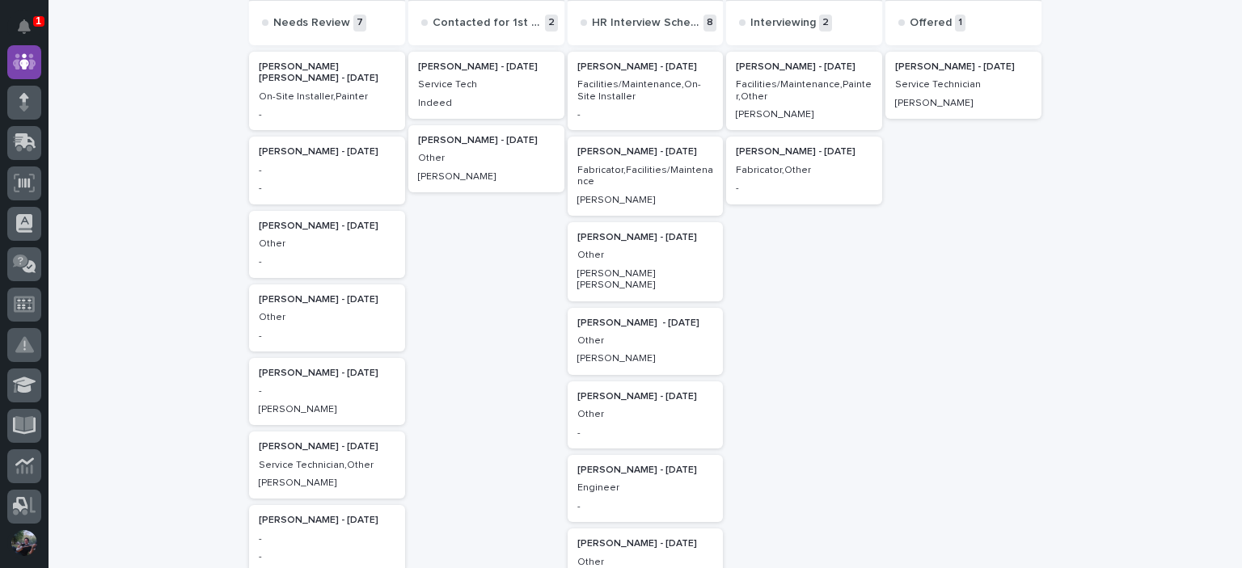
scroll to position [215, 0]
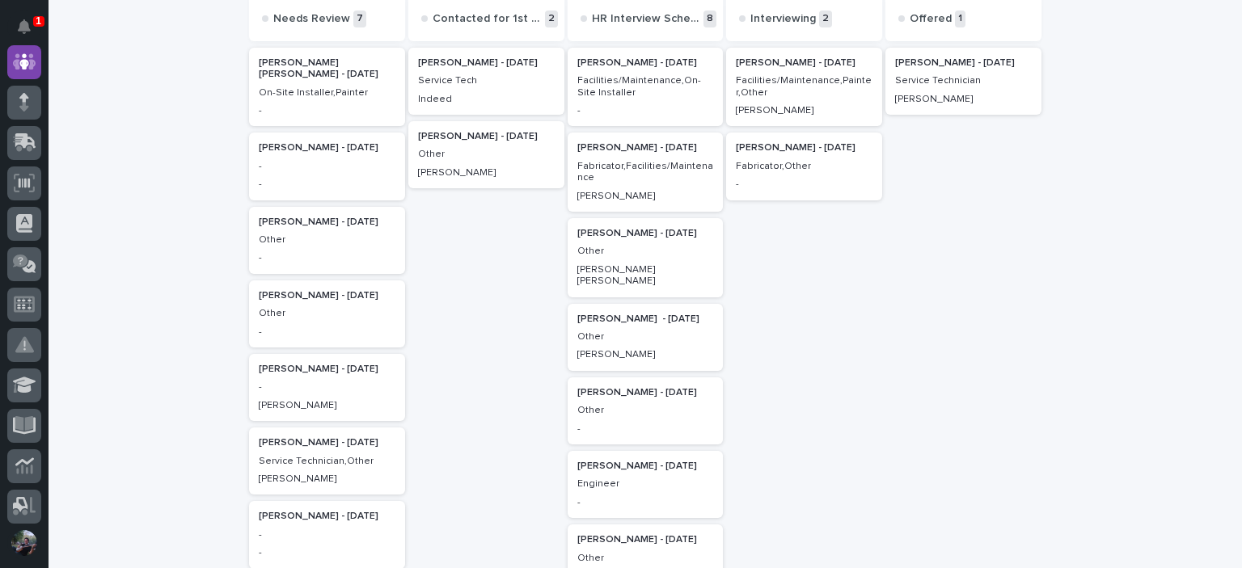
click at [497, 314] on div "[PERSON_NAME] - [DATE] Service Tech Indeed [PERSON_NAME] - [DATE] Other [PERSON…" at bounding box center [486, 410] width 156 height 732
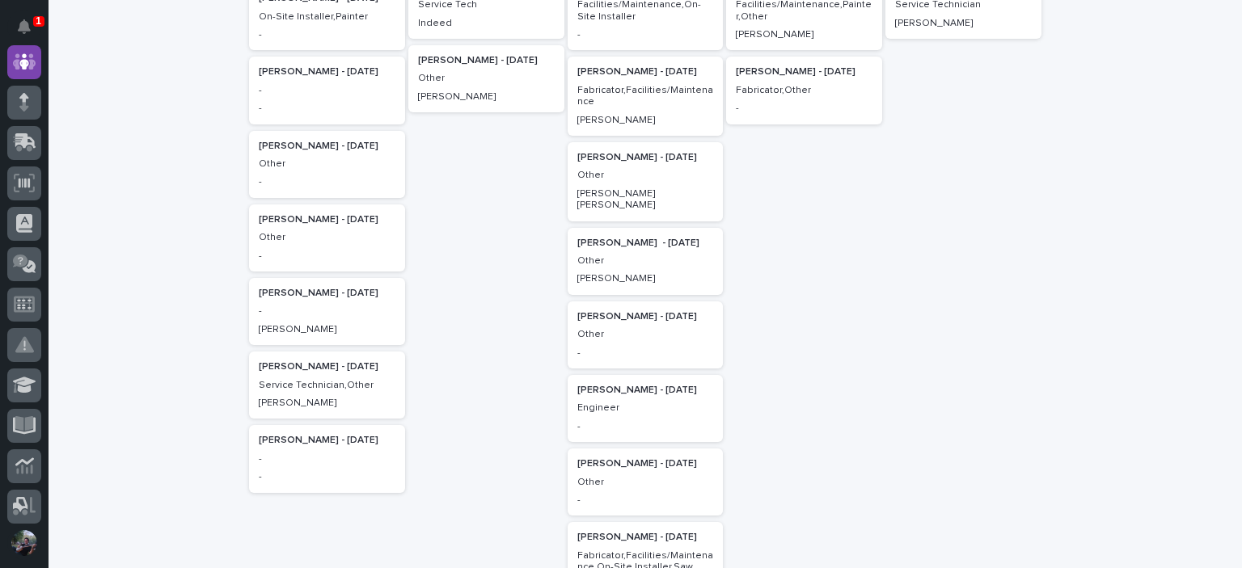
scroll to position [269, 0]
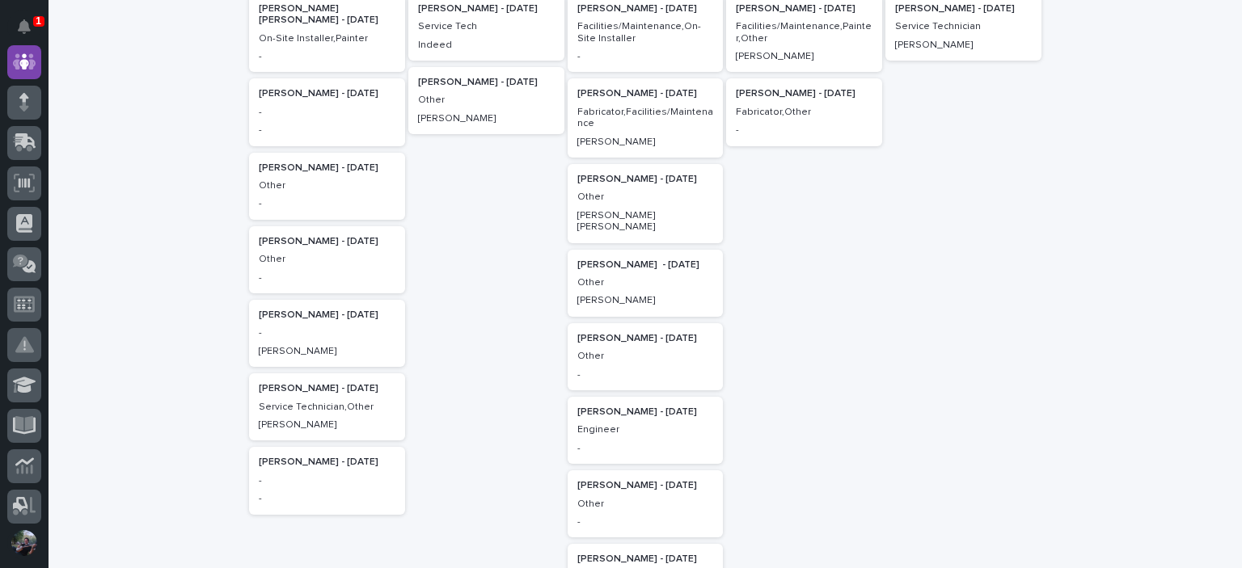
click at [335, 269] on div "-" at bounding box center [327, 276] width 137 height 15
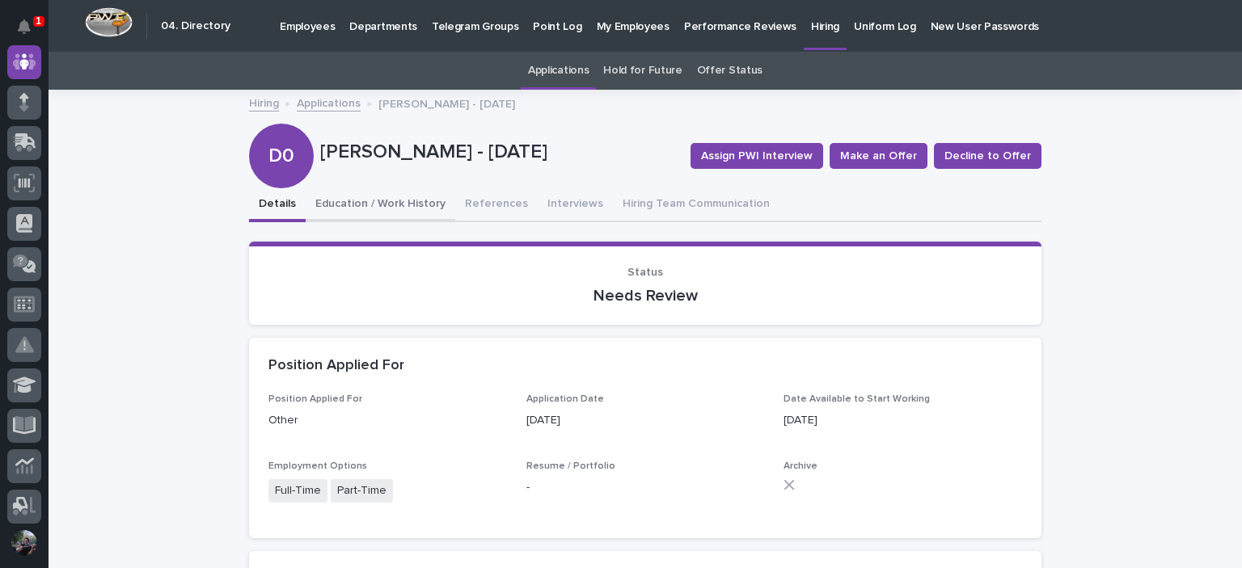
click at [364, 212] on button "Education / Work History" at bounding box center [381, 205] width 150 height 34
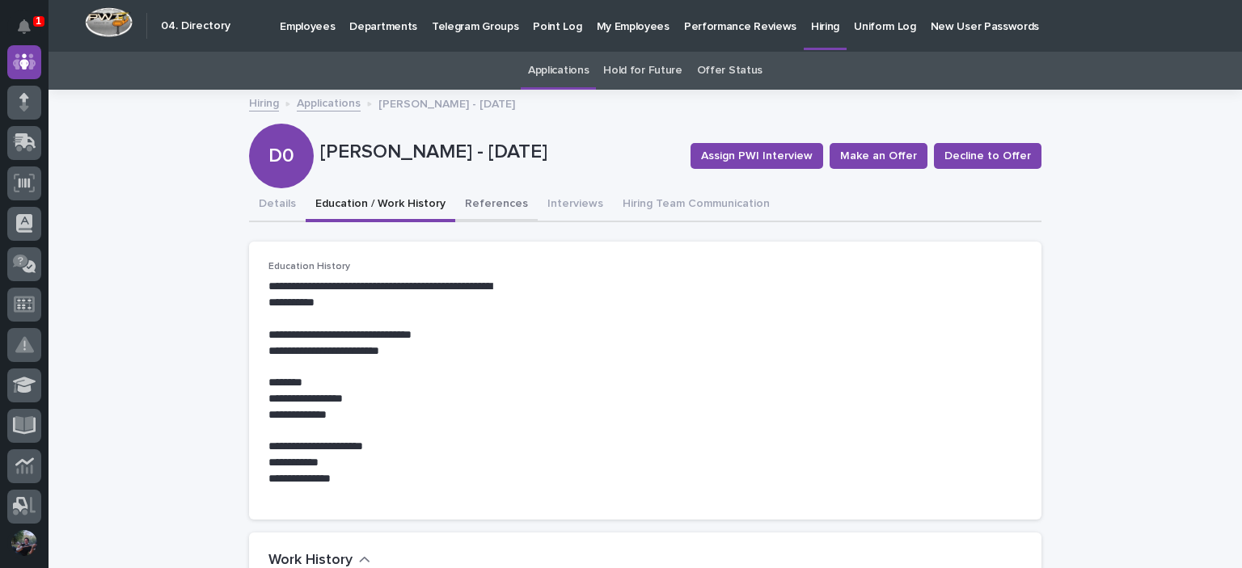
click at [489, 198] on button "References" at bounding box center [496, 205] width 82 height 34
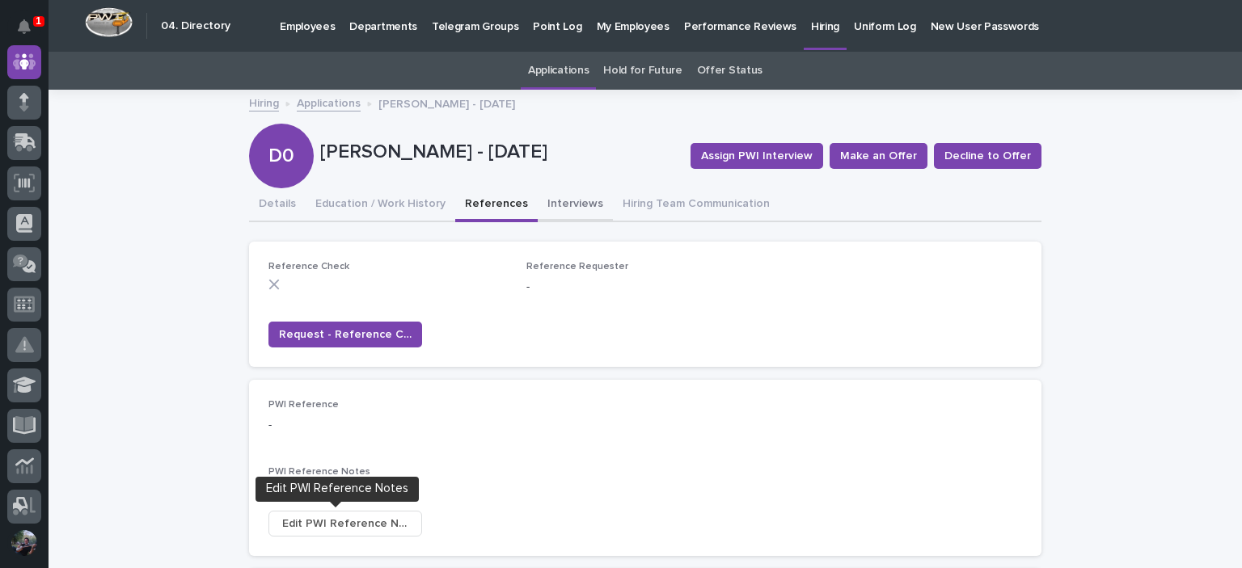
click at [559, 209] on button "Interviews" at bounding box center [575, 205] width 75 height 34
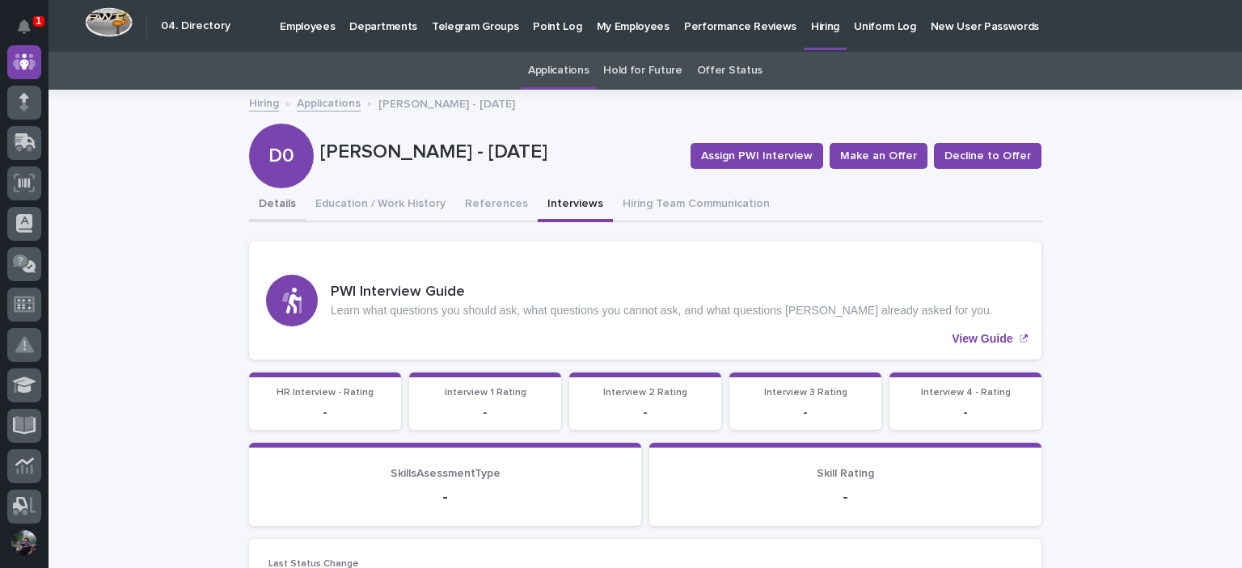
click at [275, 209] on button "Details" at bounding box center [277, 205] width 57 height 34
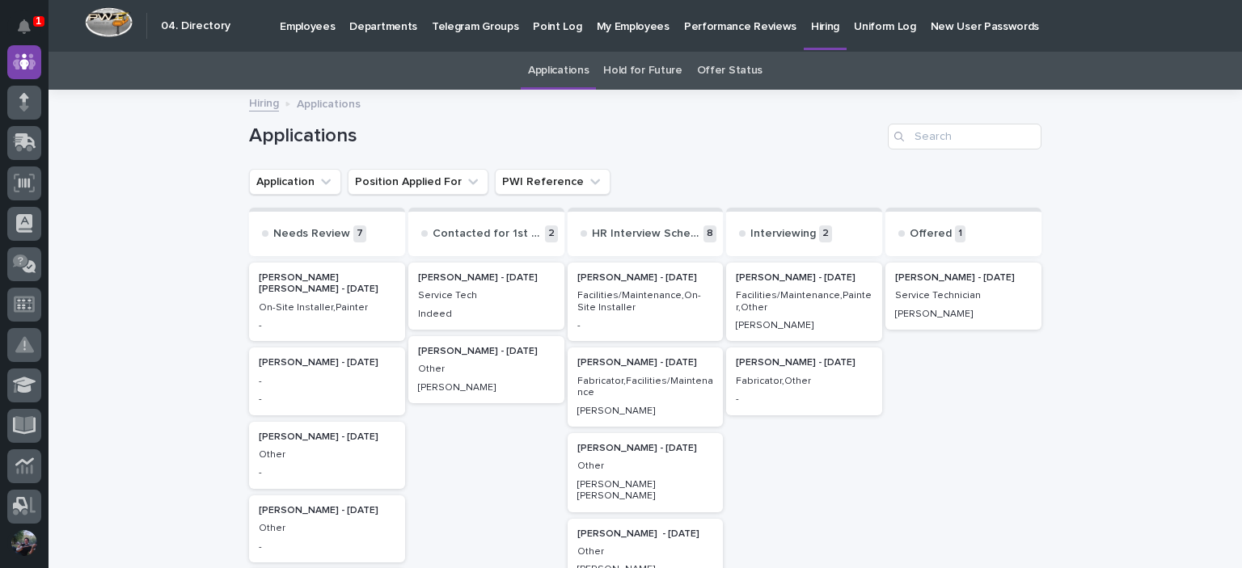
click at [600, 158] on div "Applications" at bounding box center [645, 130] width 792 height 78
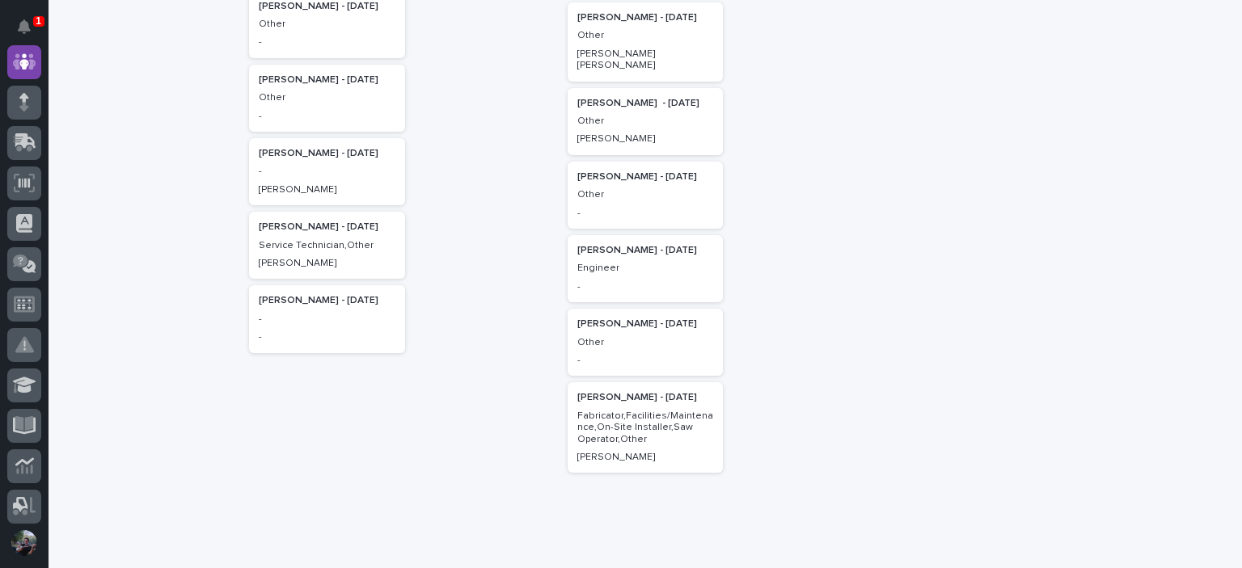
scroll to position [538, 0]
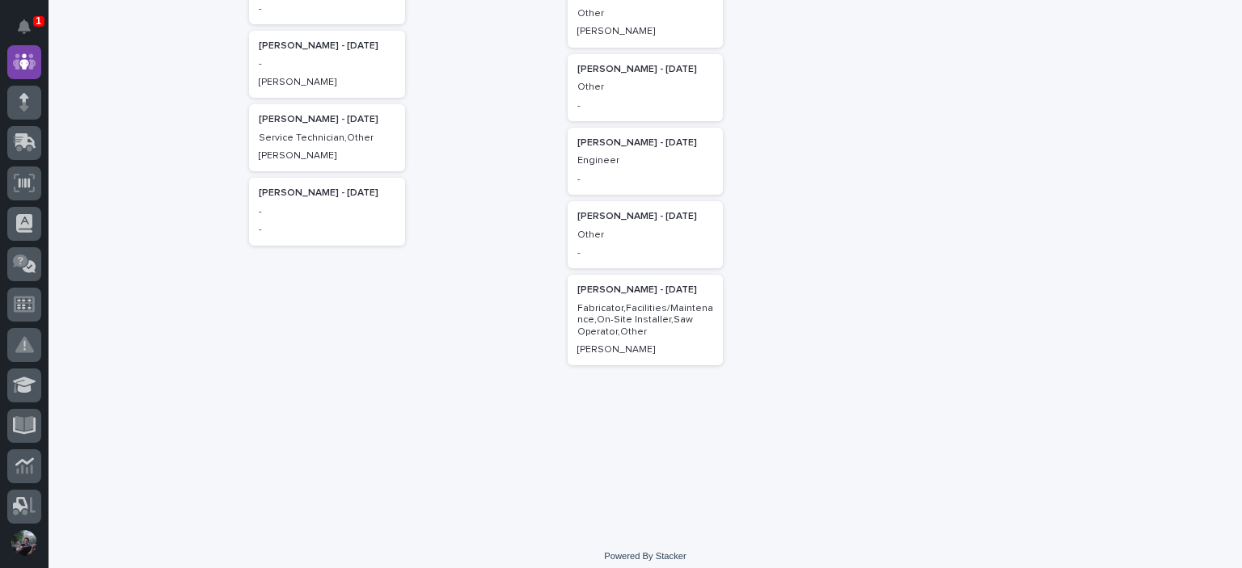
click at [833, 137] on div "[PERSON_NAME] - [DATE] Facilities/Maintenance,Painter,Other [PERSON_NAME] [PERS…" at bounding box center [804, 87] width 156 height 732
